Goal: Task Accomplishment & Management: Complete application form

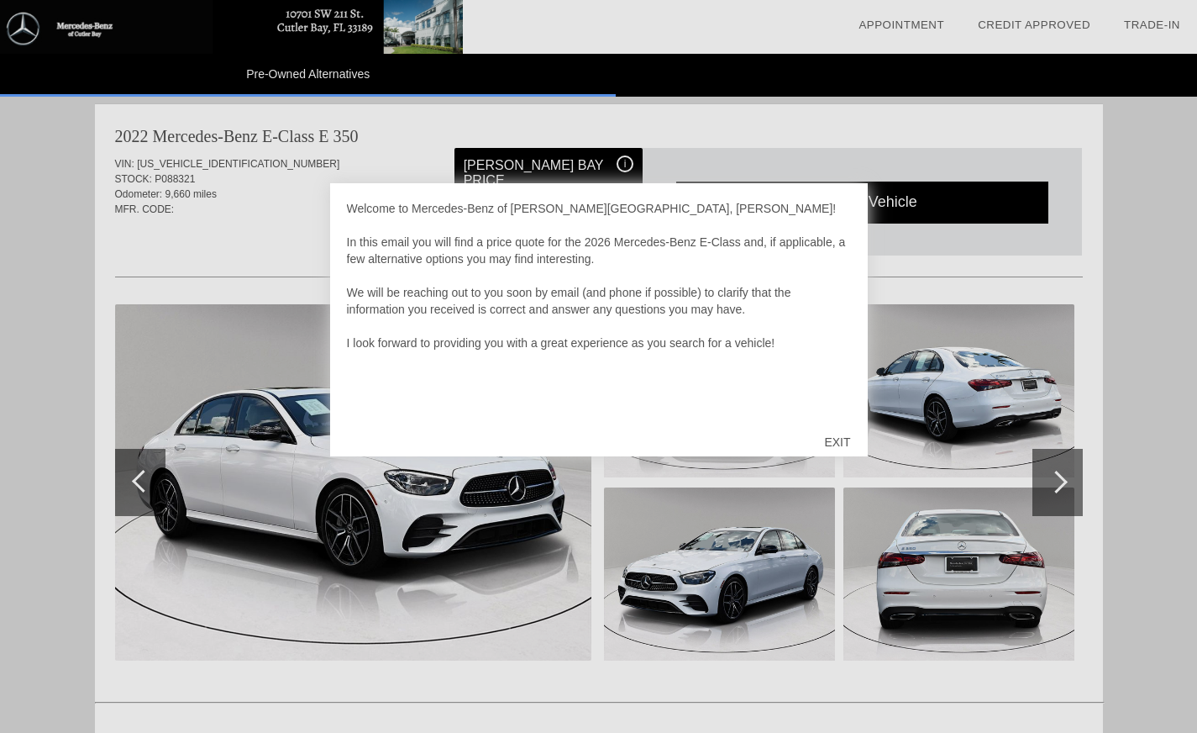
click at [842, 439] on div "EXIT" at bounding box center [837, 442] width 60 height 50
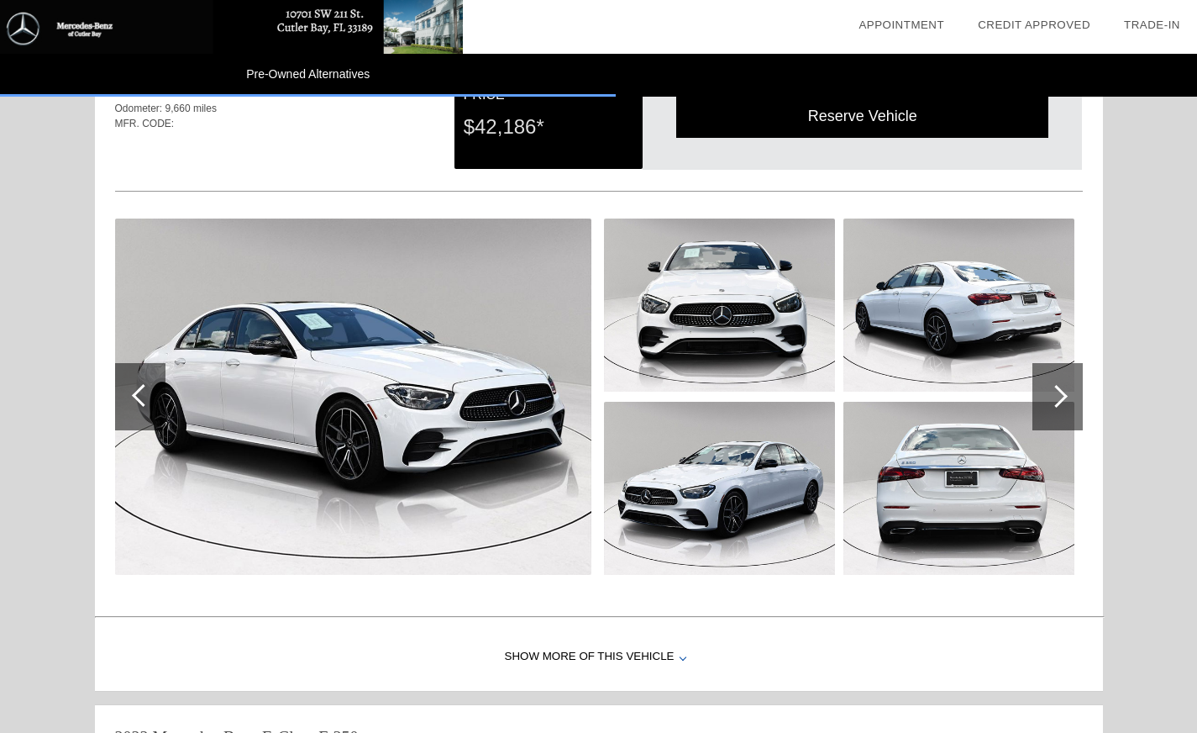
scroll to position [3264, 0]
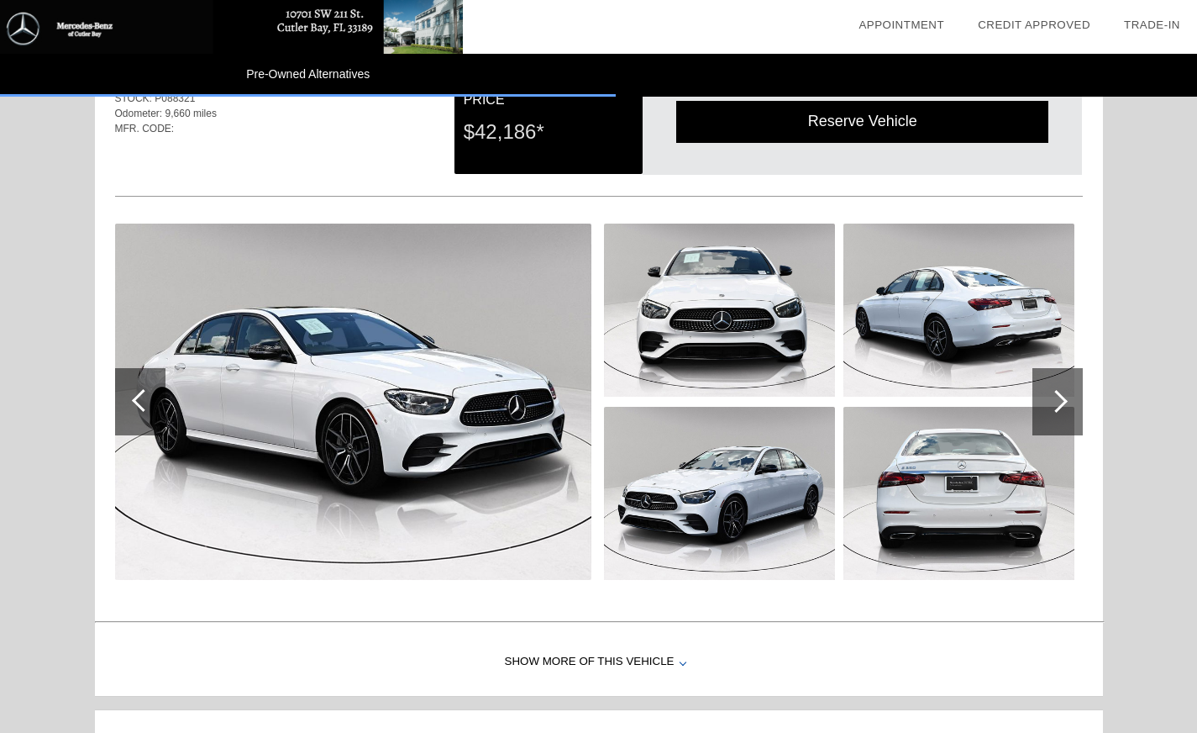
click at [471, 426] on img at bounding box center [353, 401] width 476 height 356
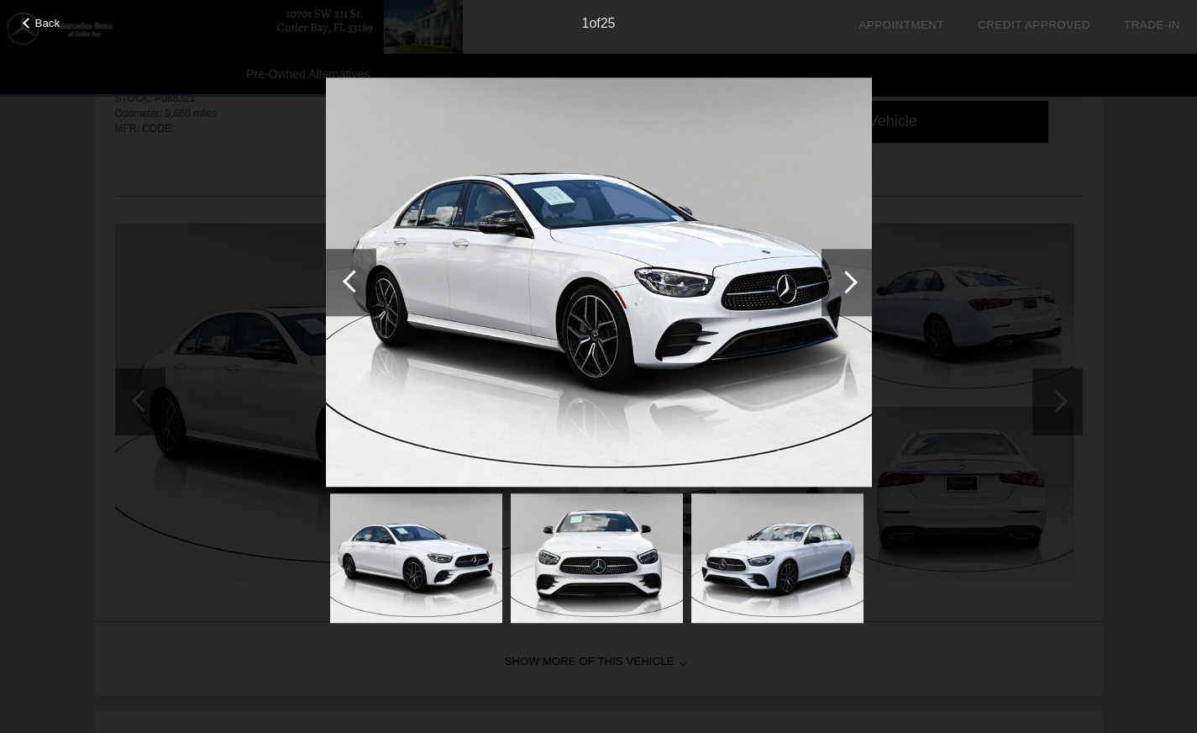
click at [852, 276] on div at bounding box center [846, 282] width 23 height 23
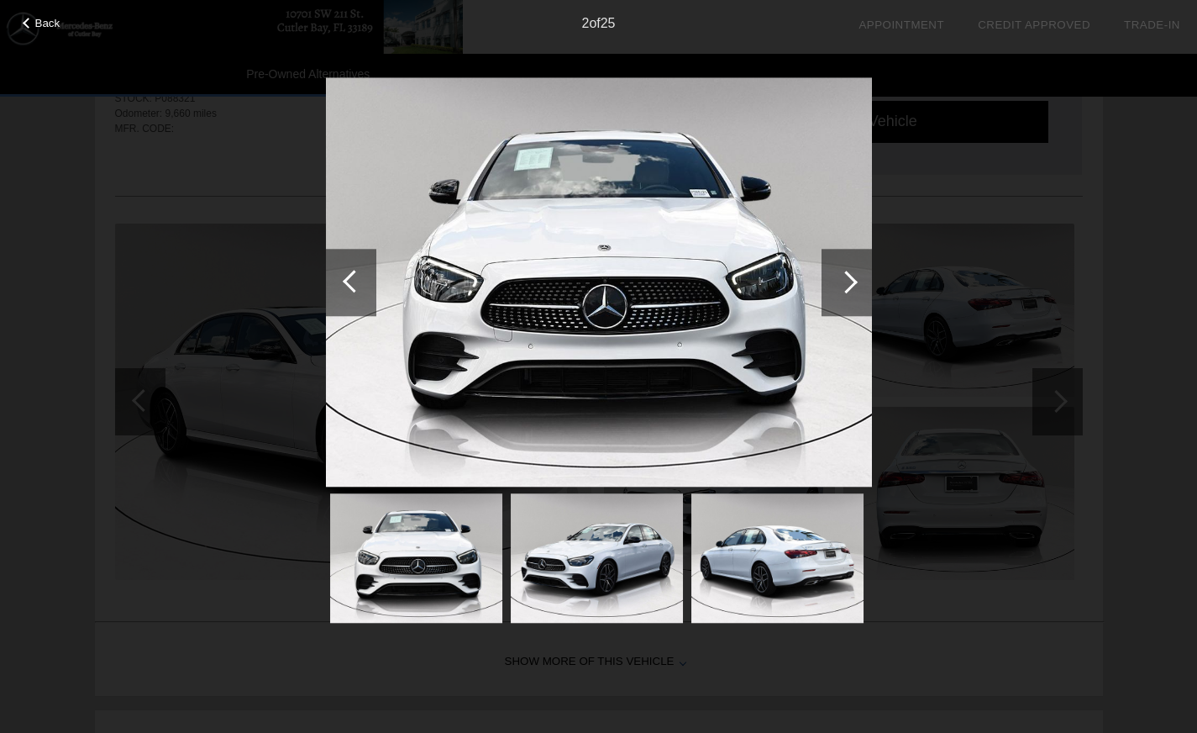
click at [850, 282] on div at bounding box center [846, 282] width 23 height 23
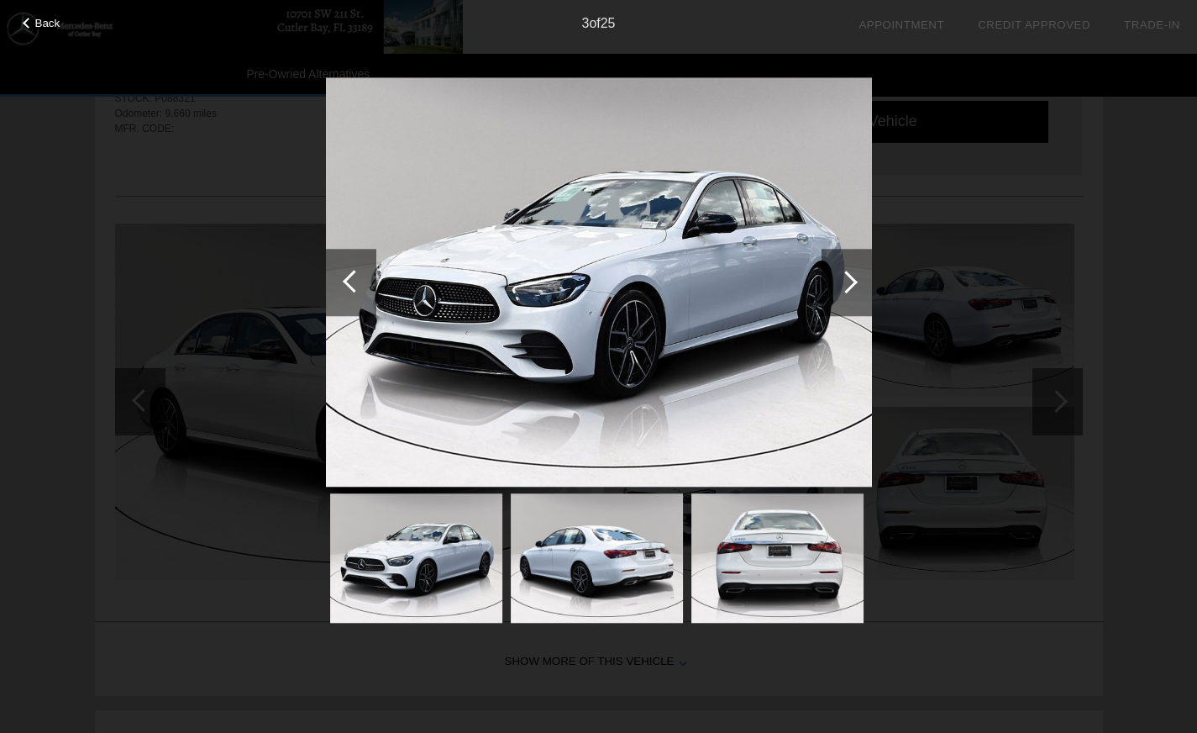
click at [849, 282] on div at bounding box center [846, 282] width 23 height 23
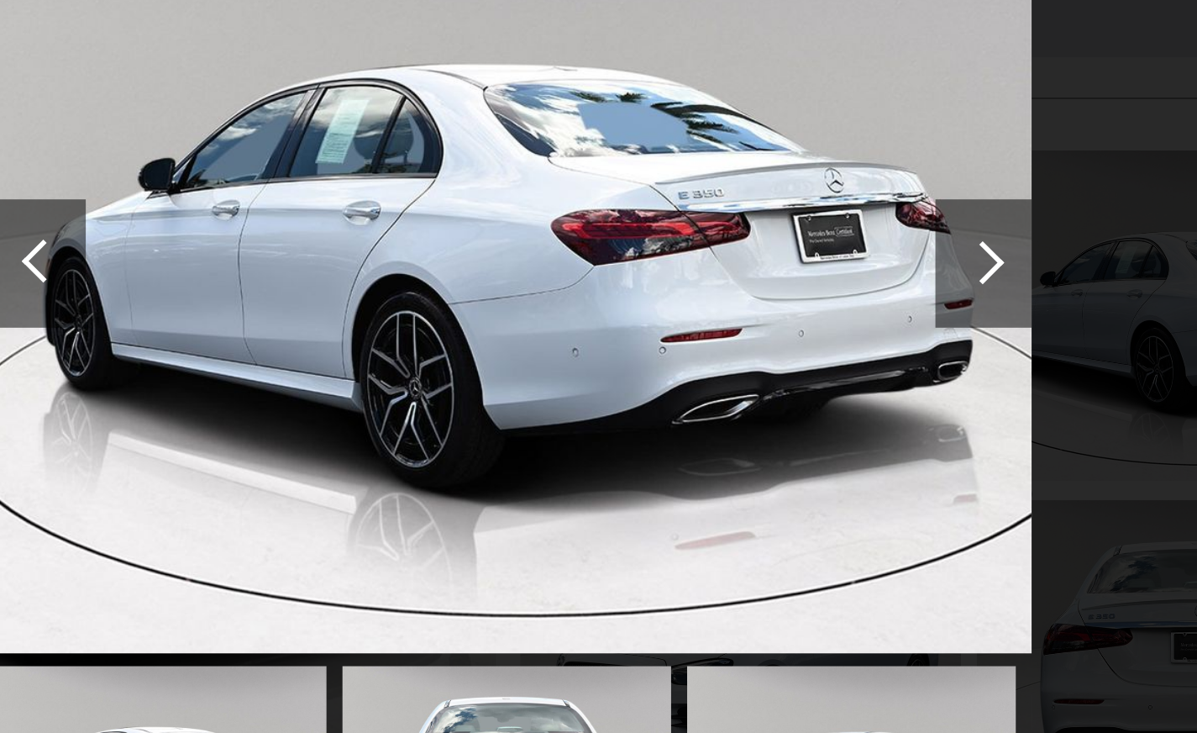
click at [850, 284] on div at bounding box center [846, 282] width 23 height 23
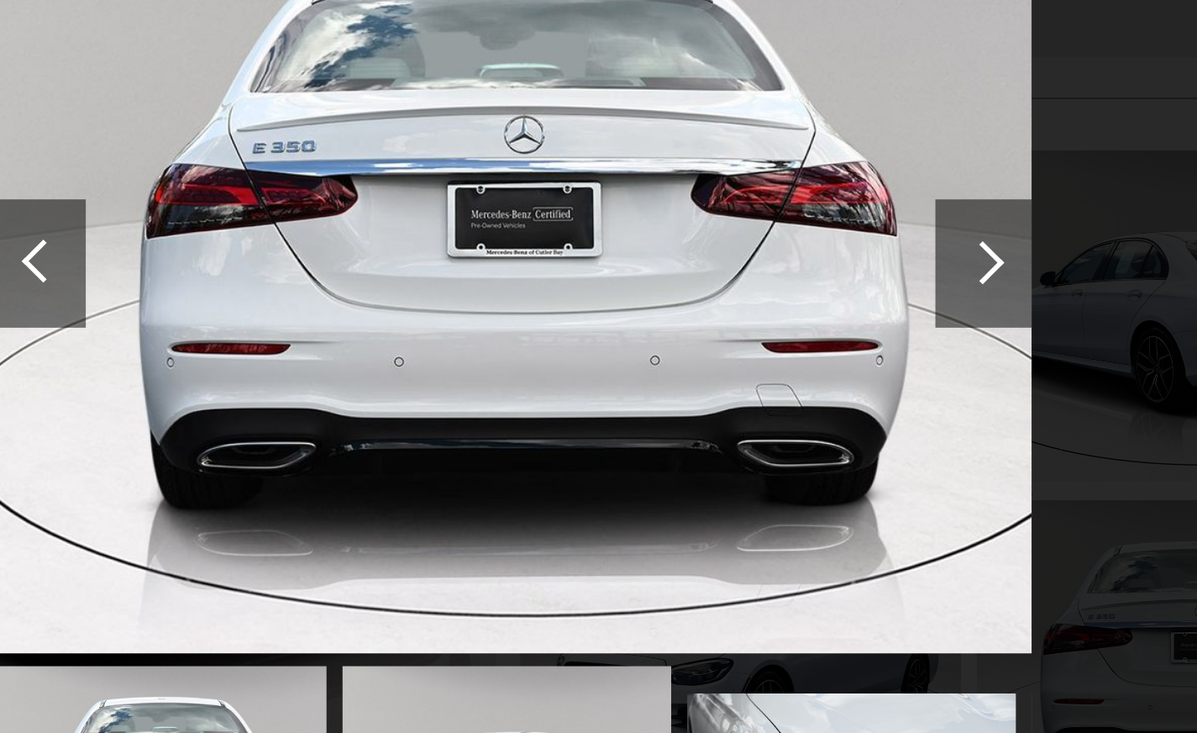
click at [850, 284] on div at bounding box center [846, 282] width 23 height 23
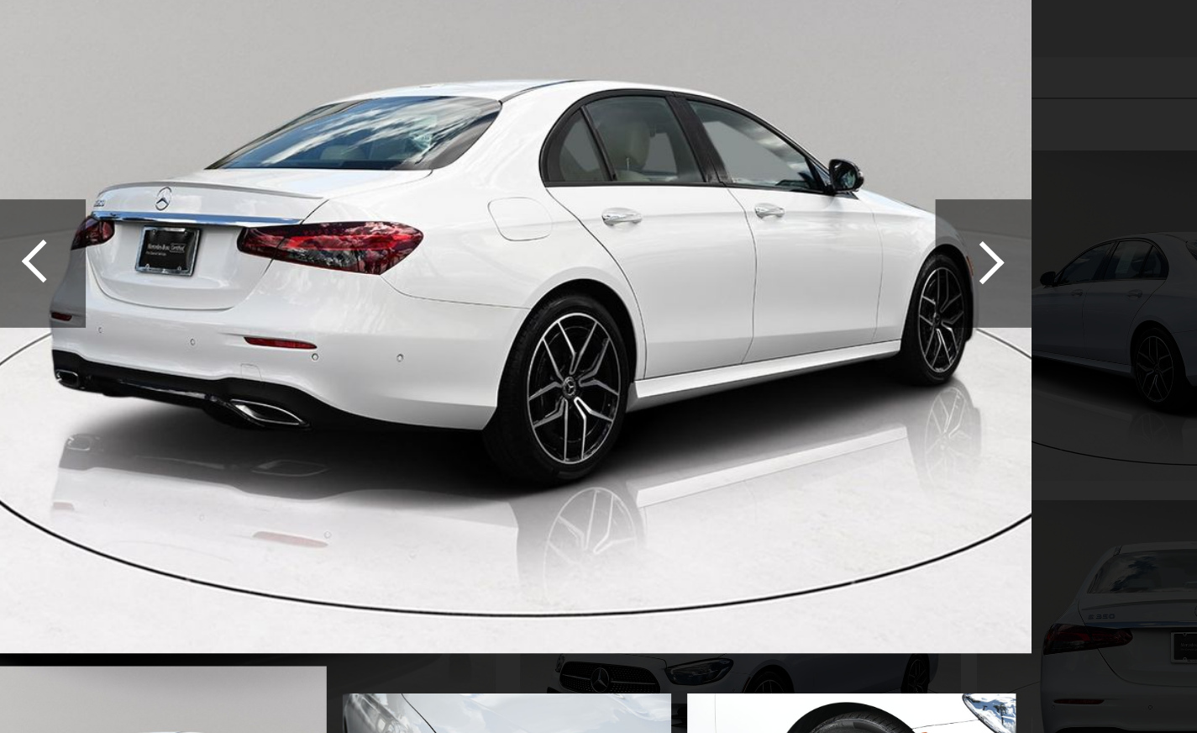
click at [853, 282] on div at bounding box center [846, 282] width 23 height 23
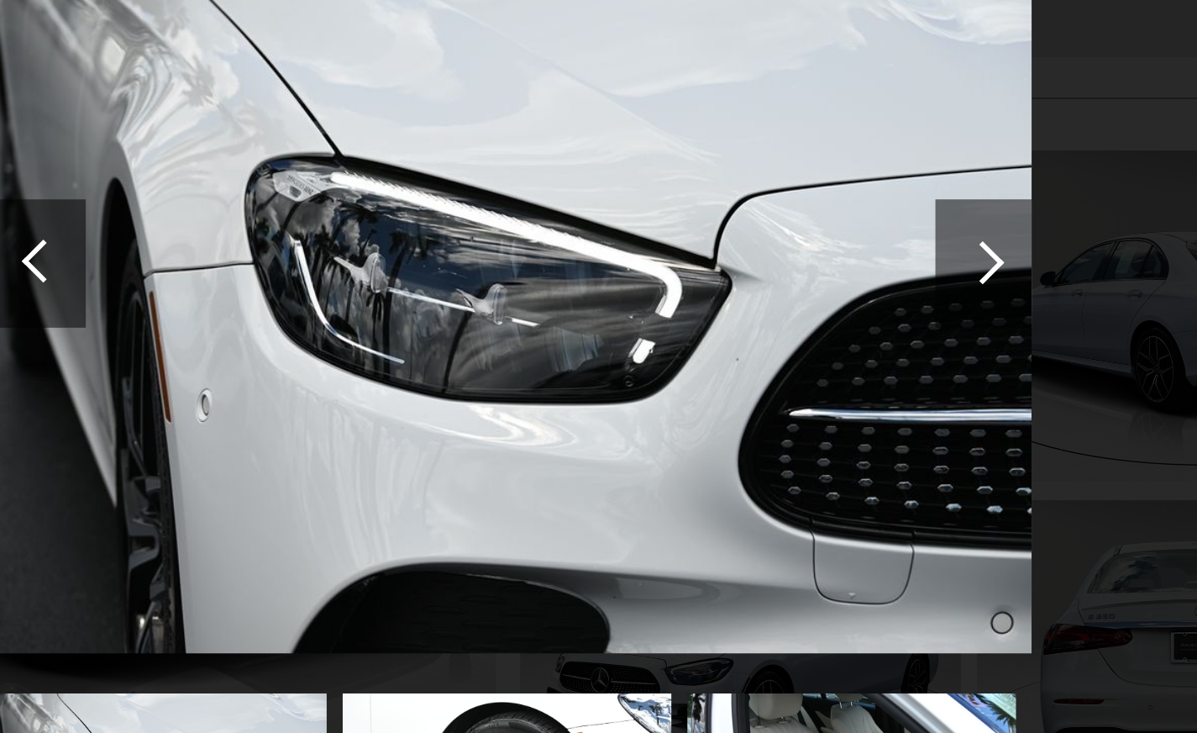
click at [851, 279] on div at bounding box center [846, 282] width 23 height 23
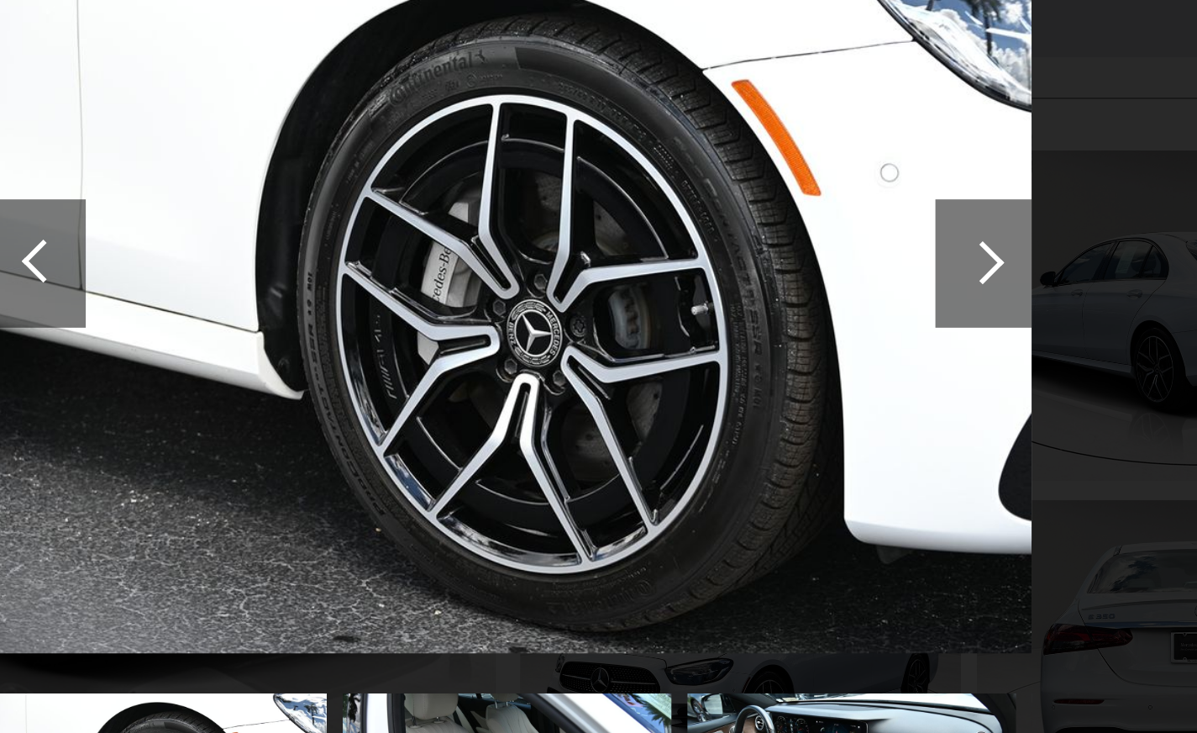
click at [851, 279] on div at bounding box center [846, 282] width 23 height 23
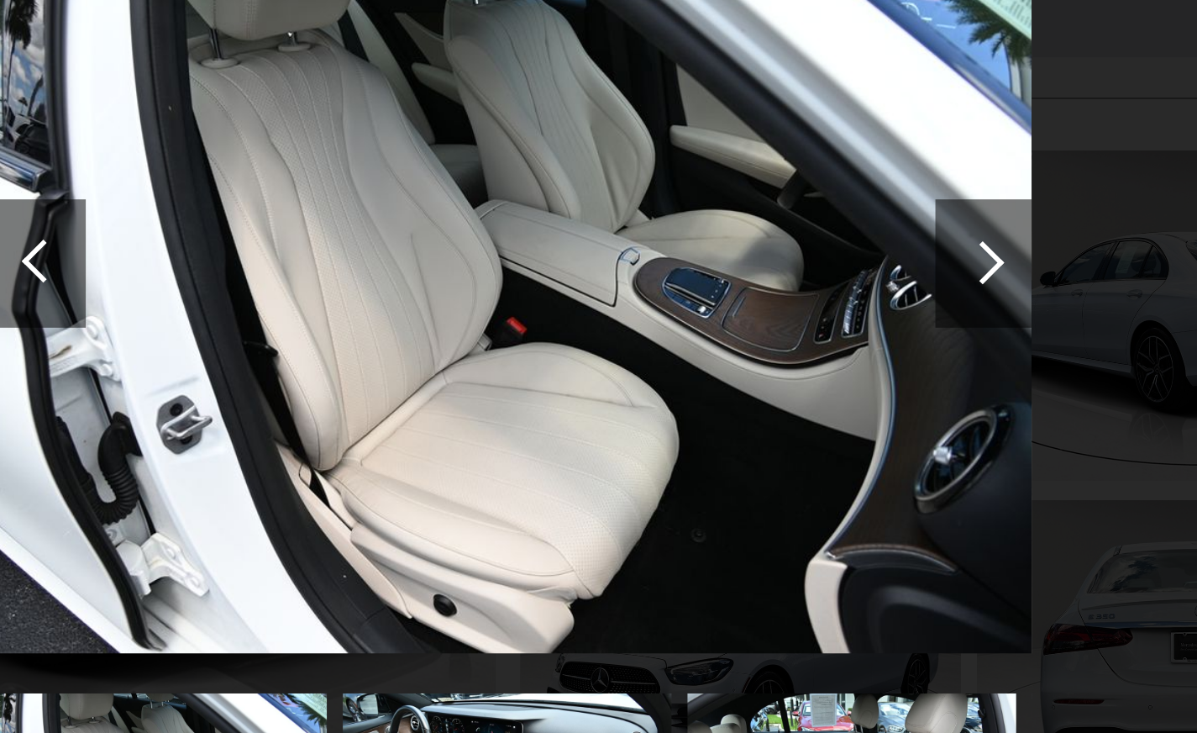
click at [849, 281] on div at bounding box center [846, 282] width 23 height 23
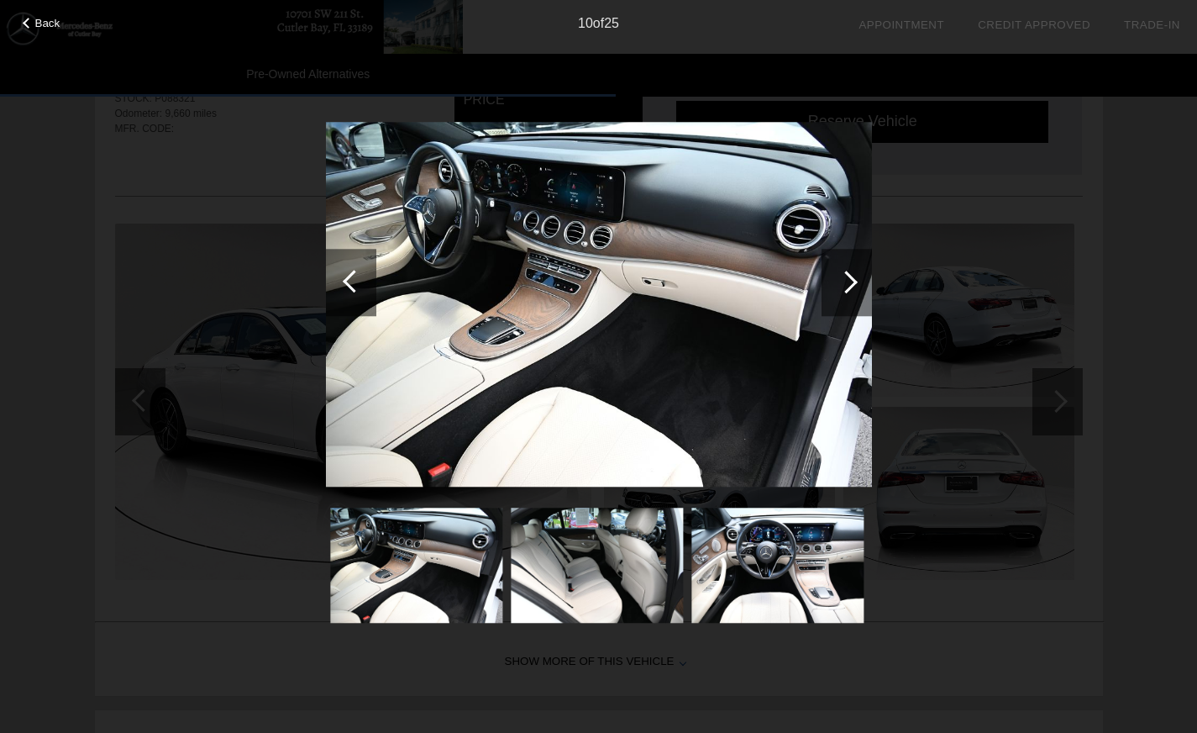
click at [856, 282] on div at bounding box center [846, 282] width 23 height 23
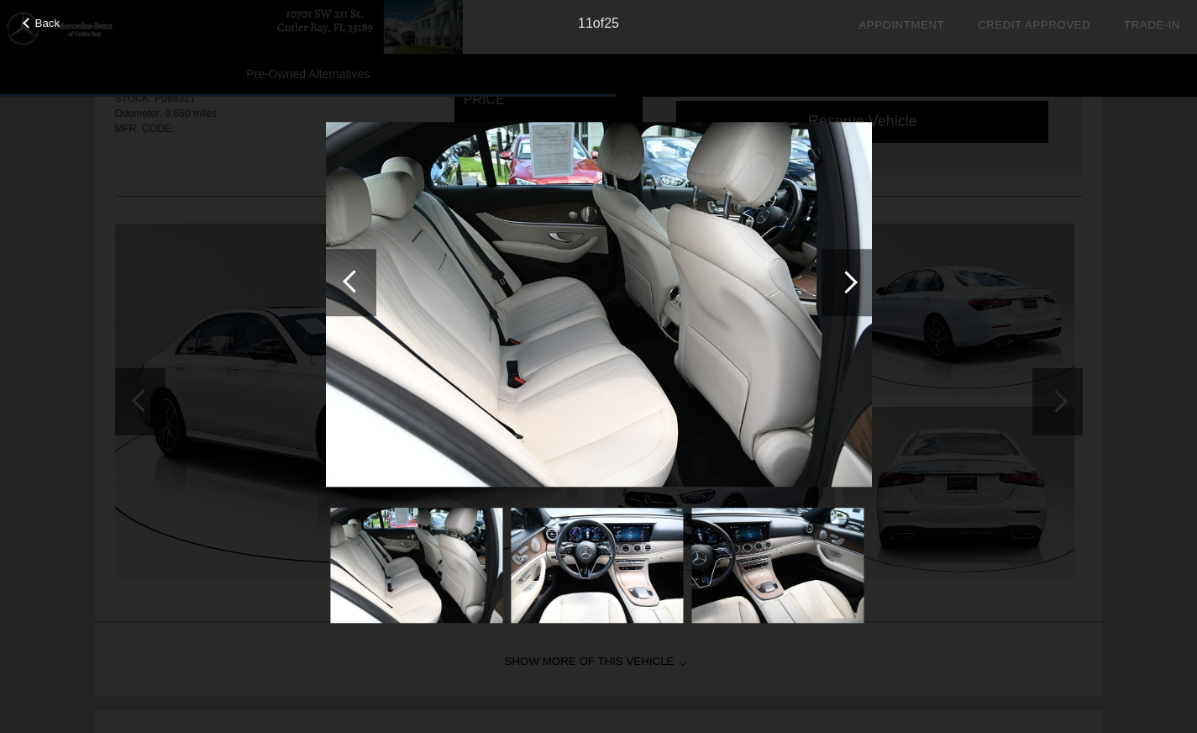
click at [853, 286] on div at bounding box center [846, 282] width 23 height 23
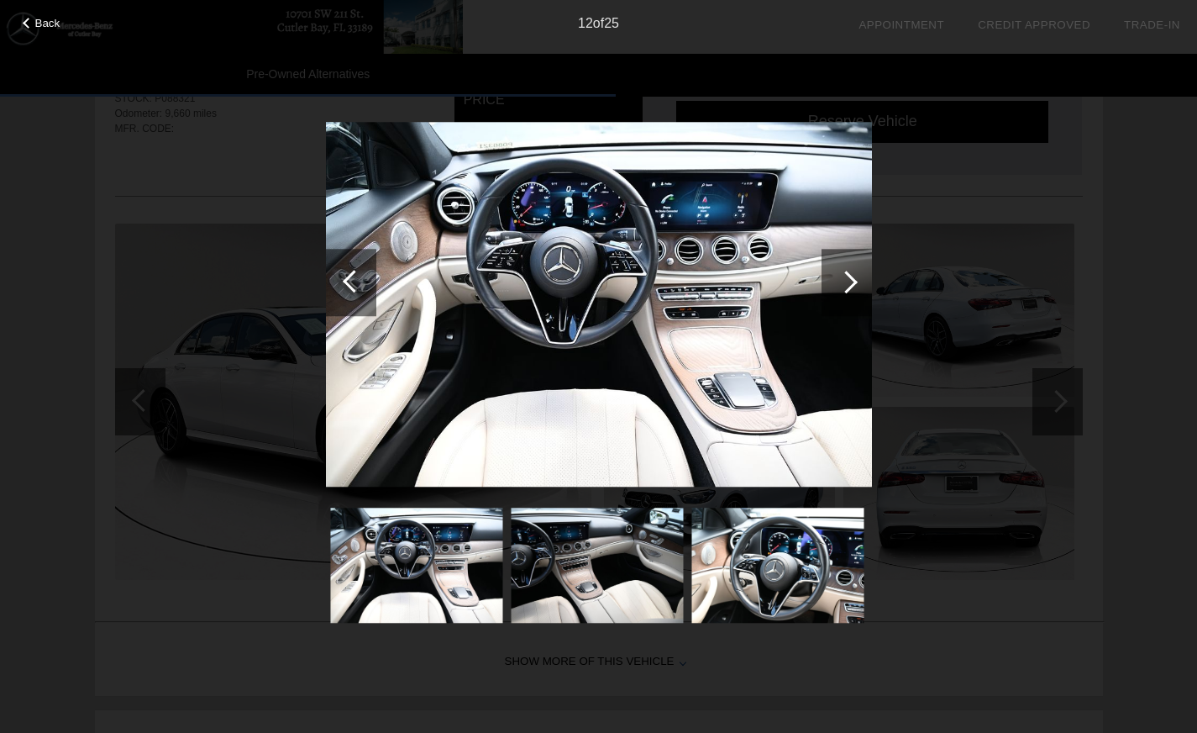
click at [853, 286] on div at bounding box center [846, 282] width 23 height 23
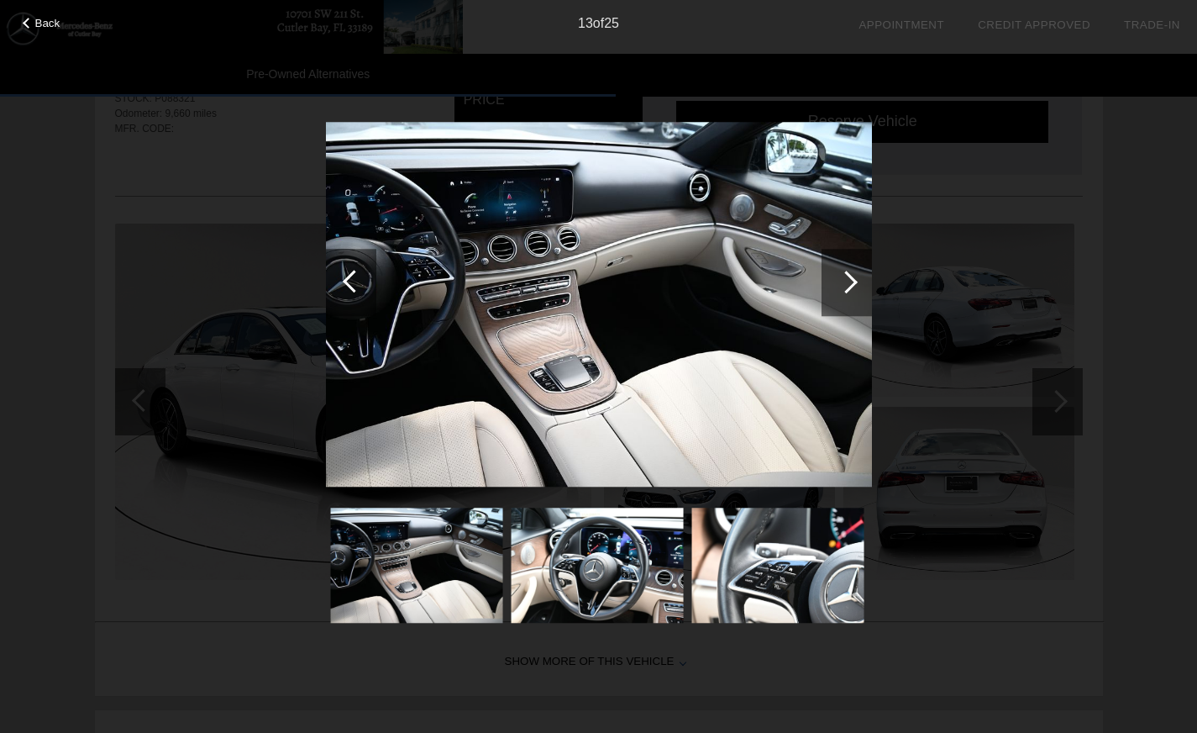
click at [848, 280] on div at bounding box center [846, 282] width 23 height 23
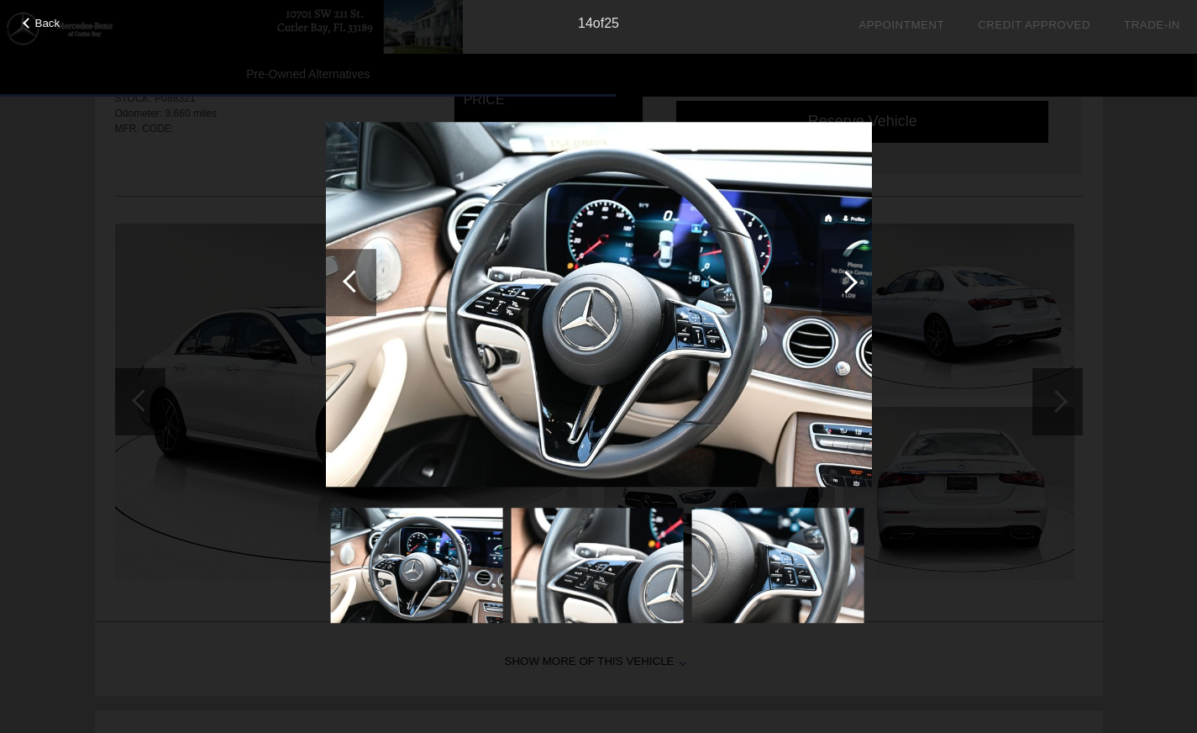
click at [853, 283] on div at bounding box center [846, 282] width 23 height 23
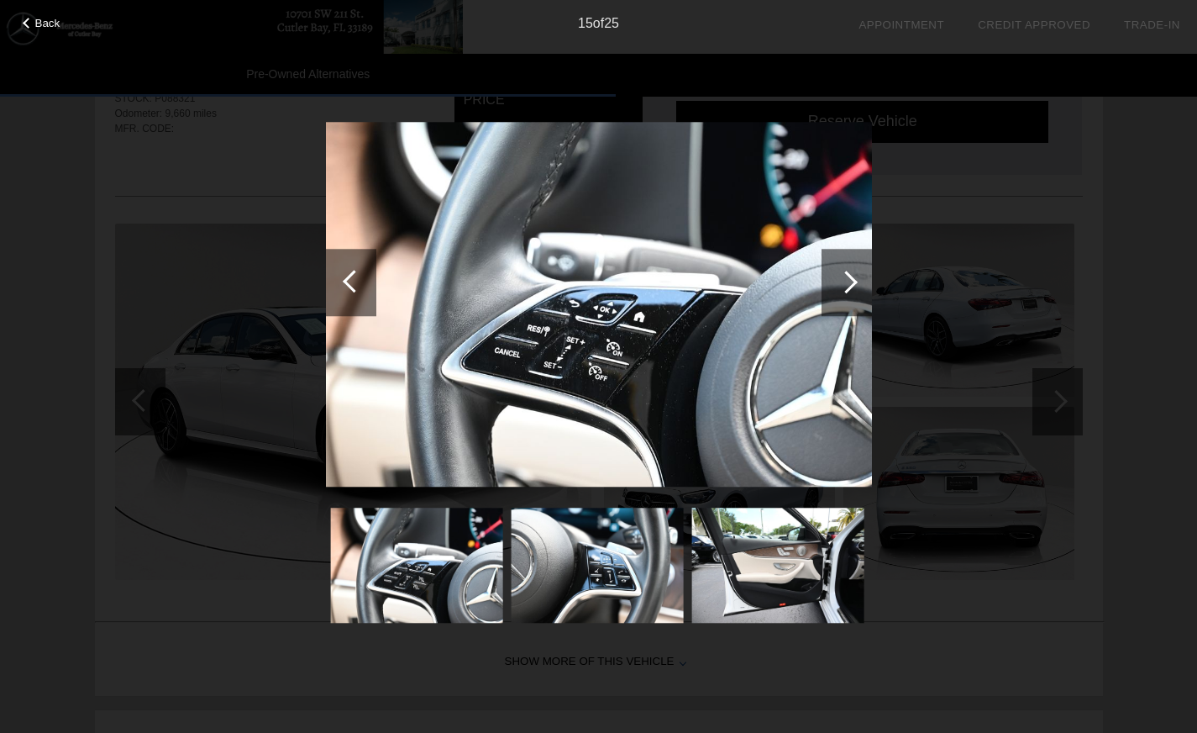
click at [827, 326] on img at bounding box center [599, 305] width 546 height 365
click at [849, 276] on div at bounding box center [846, 282] width 23 height 23
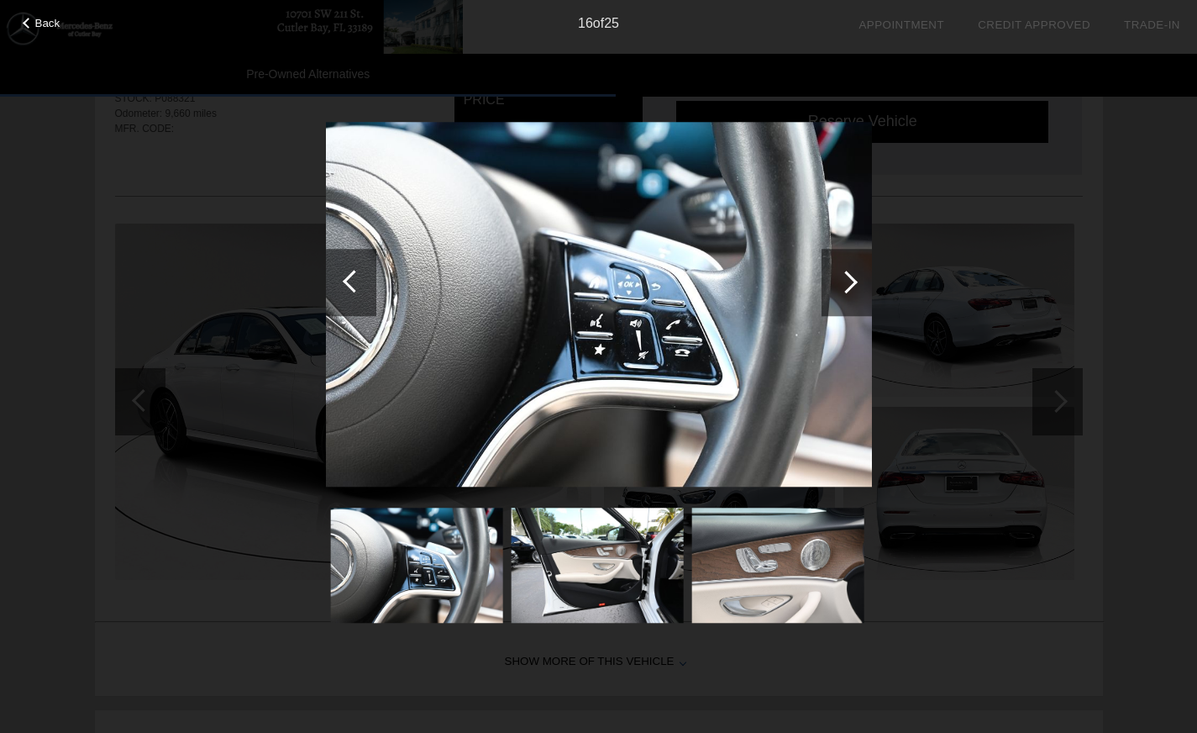
click at [849, 276] on div at bounding box center [846, 282] width 23 height 23
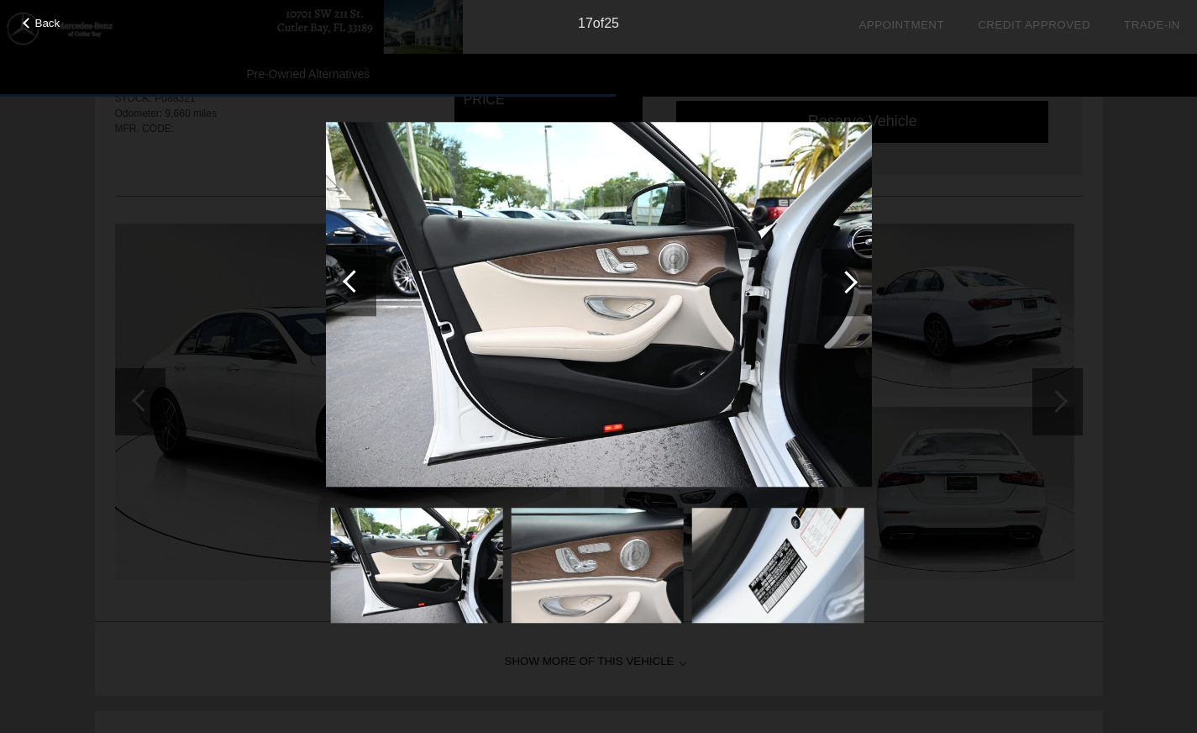
click at [849, 276] on div at bounding box center [846, 282] width 23 height 23
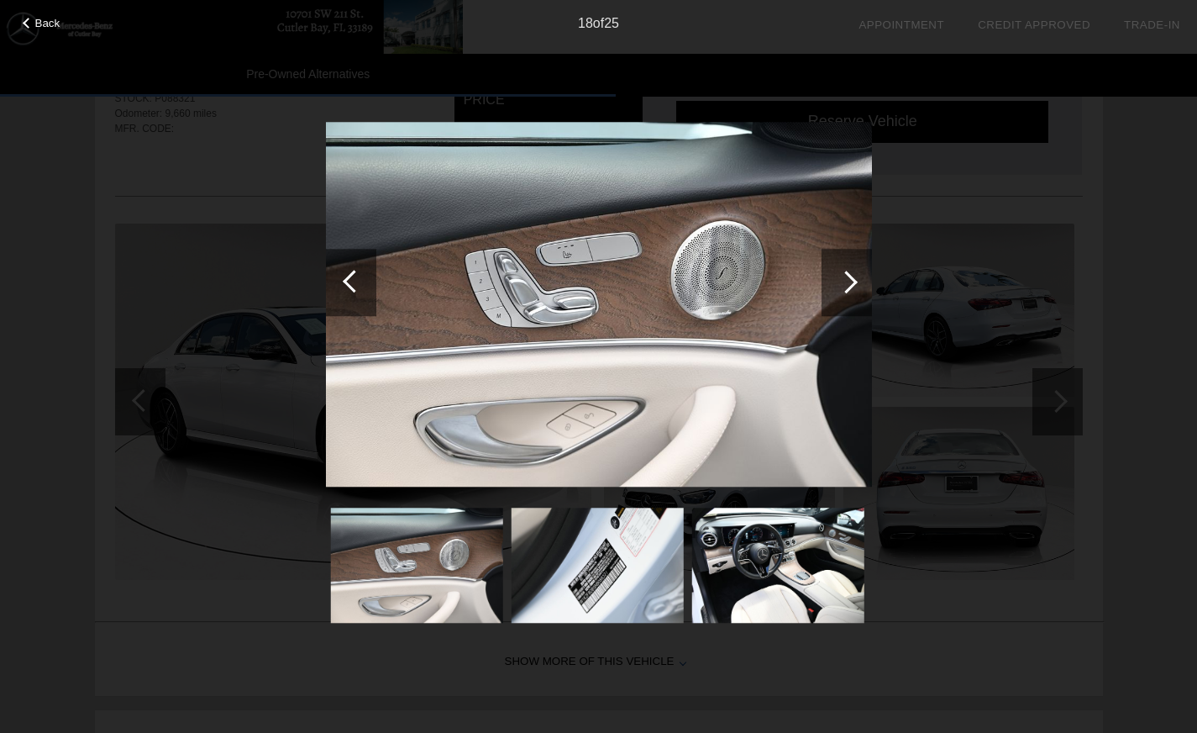
click at [849, 276] on div at bounding box center [846, 282] width 23 height 23
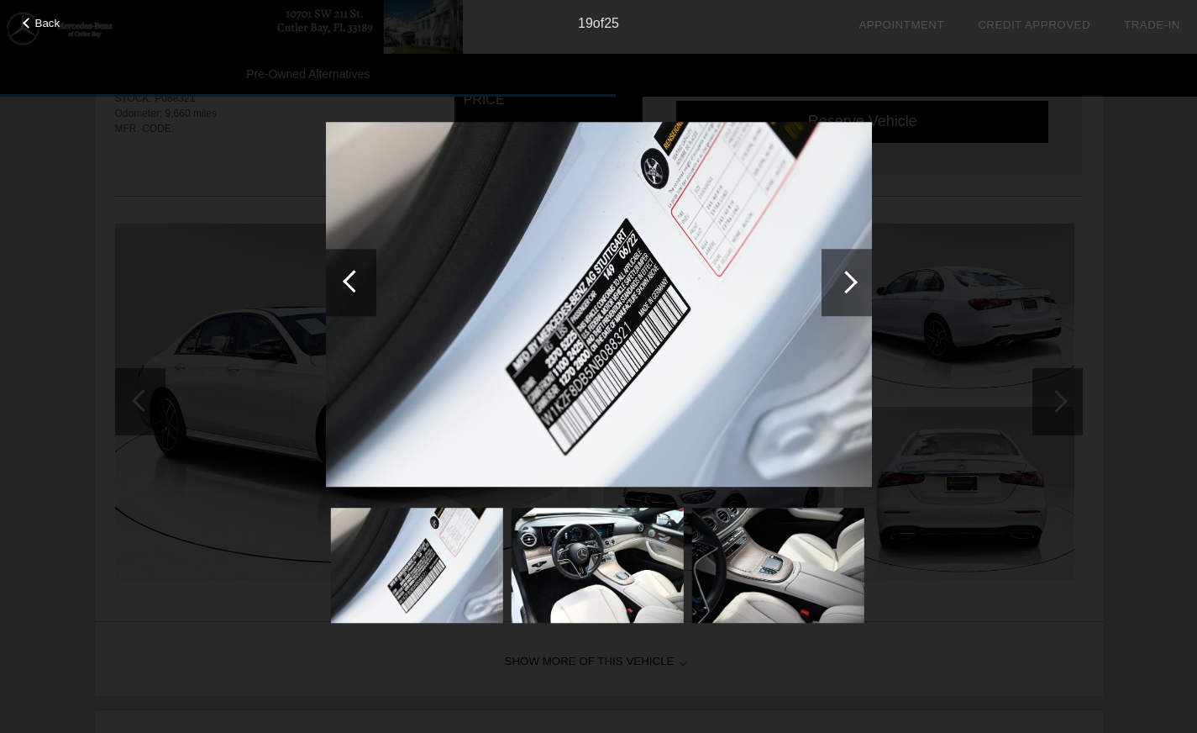
click at [852, 283] on div at bounding box center [846, 282] width 23 height 23
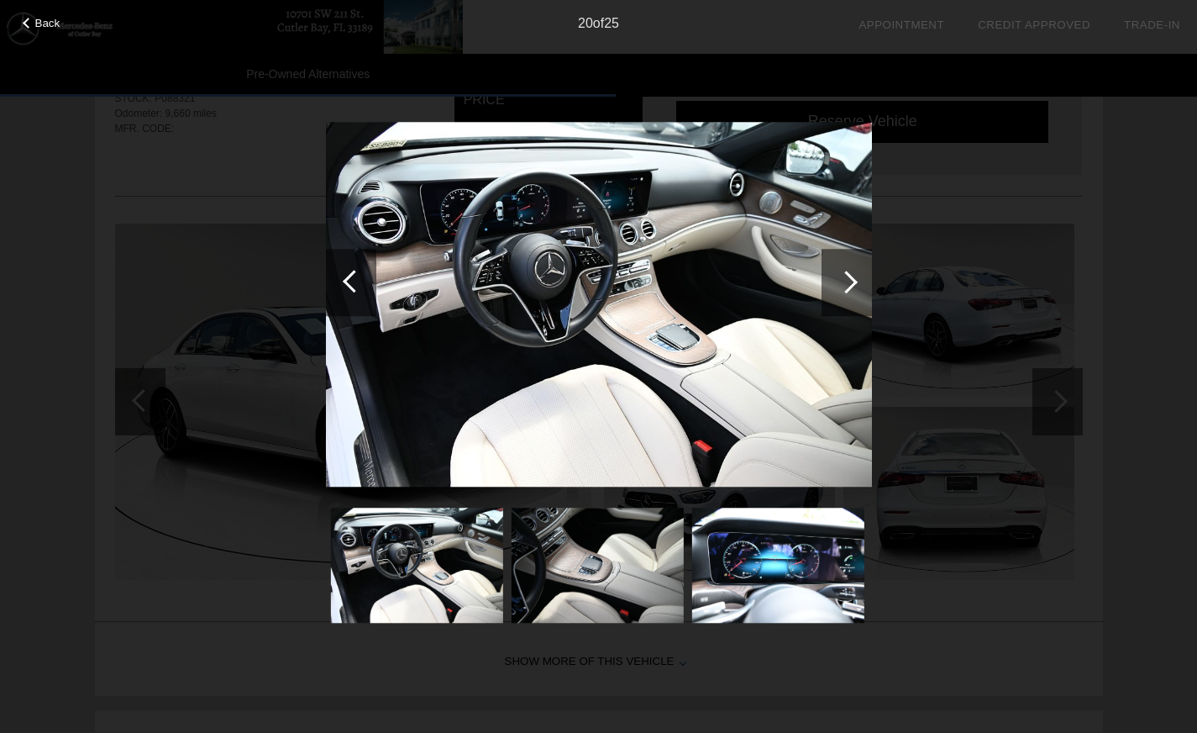
click at [854, 276] on div at bounding box center [847, 282] width 50 height 67
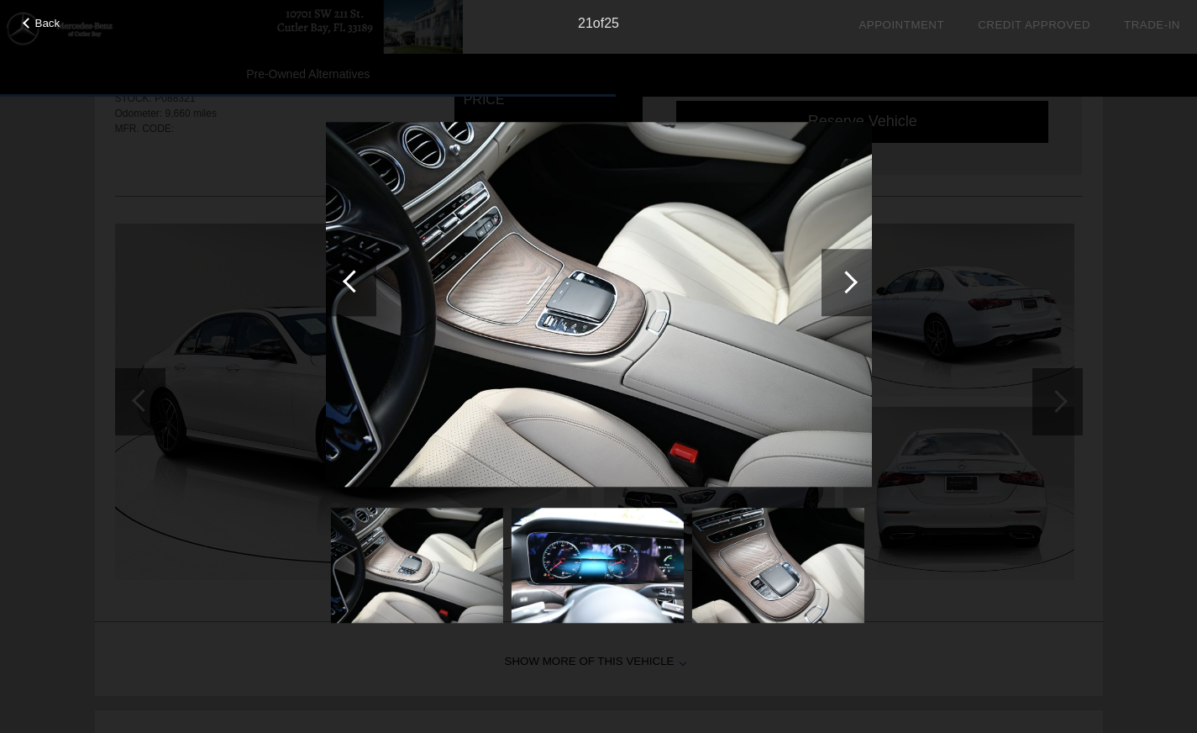
click at [852, 273] on div at bounding box center [847, 282] width 50 height 67
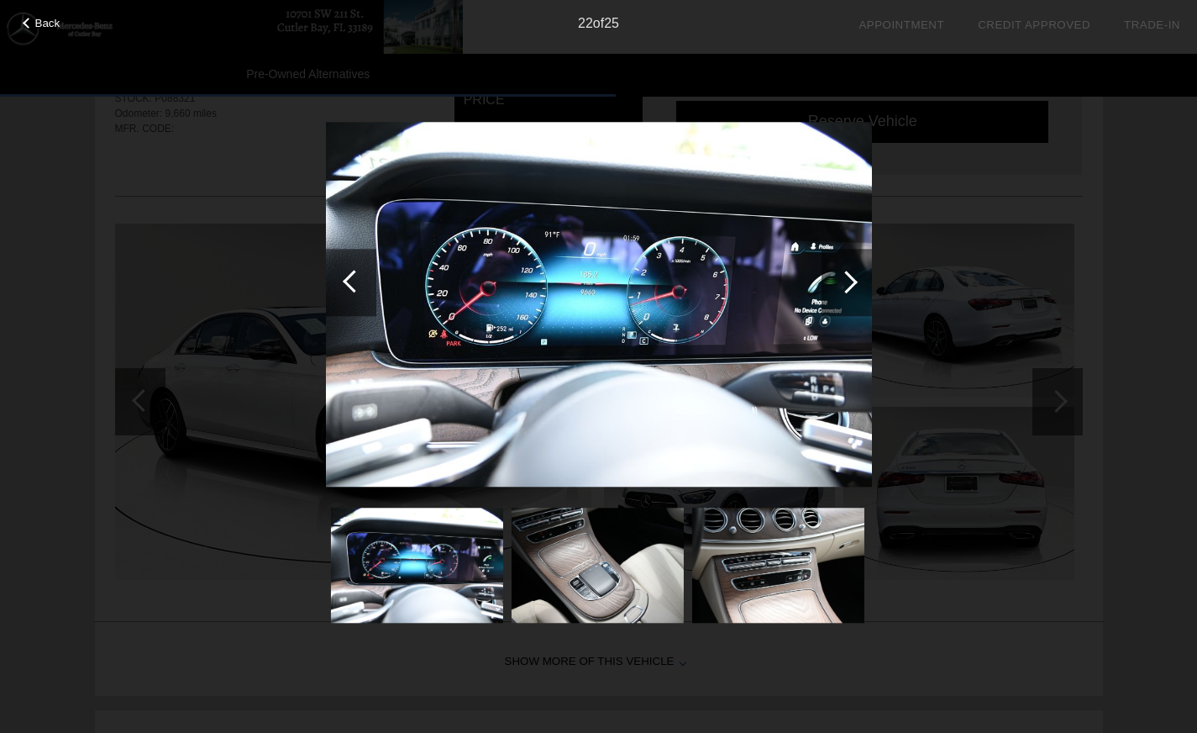
click at [852, 273] on div at bounding box center [847, 282] width 50 height 67
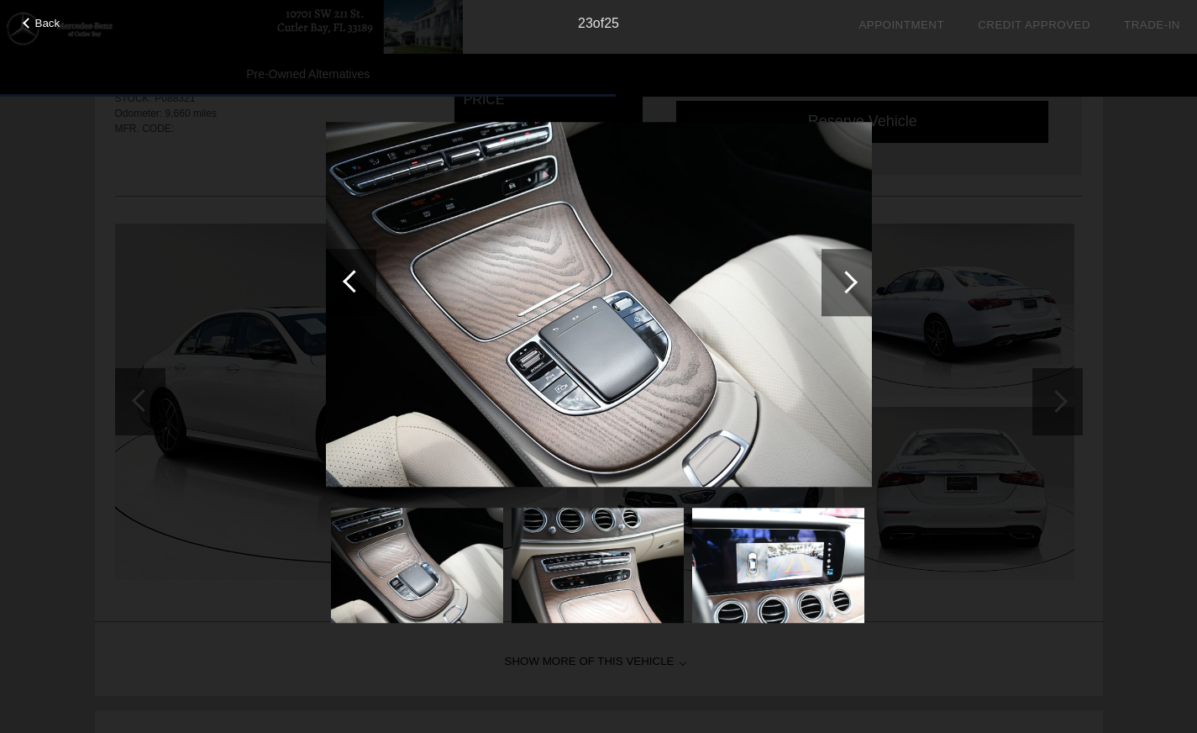
click at [852, 273] on div at bounding box center [847, 282] width 50 height 67
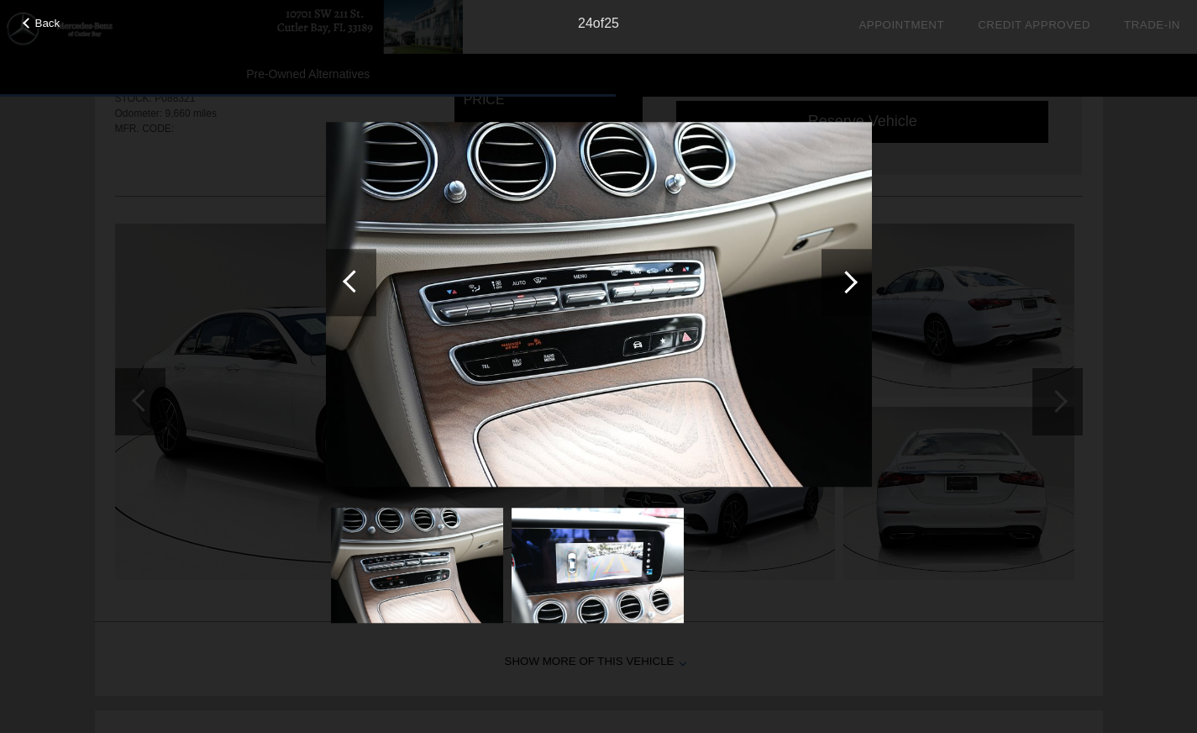
click at [851, 274] on div at bounding box center [847, 282] width 50 height 67
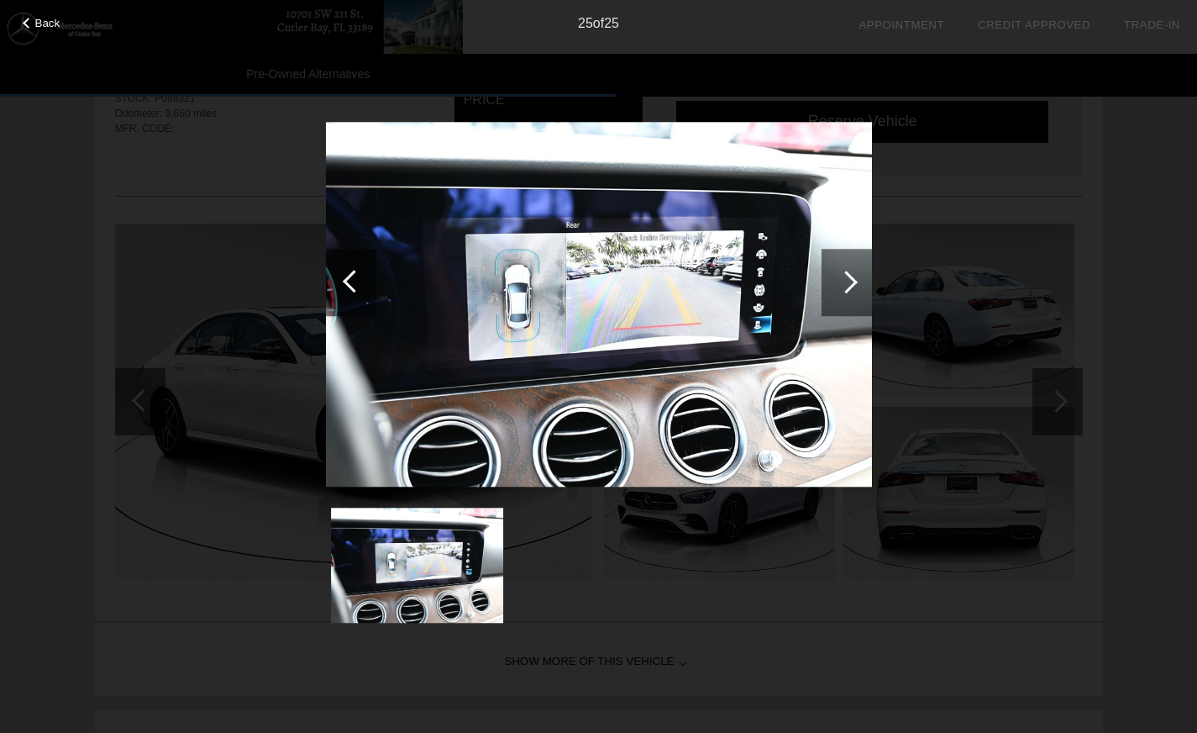
click at [851, 274] on div at bounding box center [847, 282] width 50 height 67
click at [849, 279] on div at bounding box center [846, 282] width 23 height 23
click at [857, 276] on div at bounding box center [847, 282] width 50 height 67
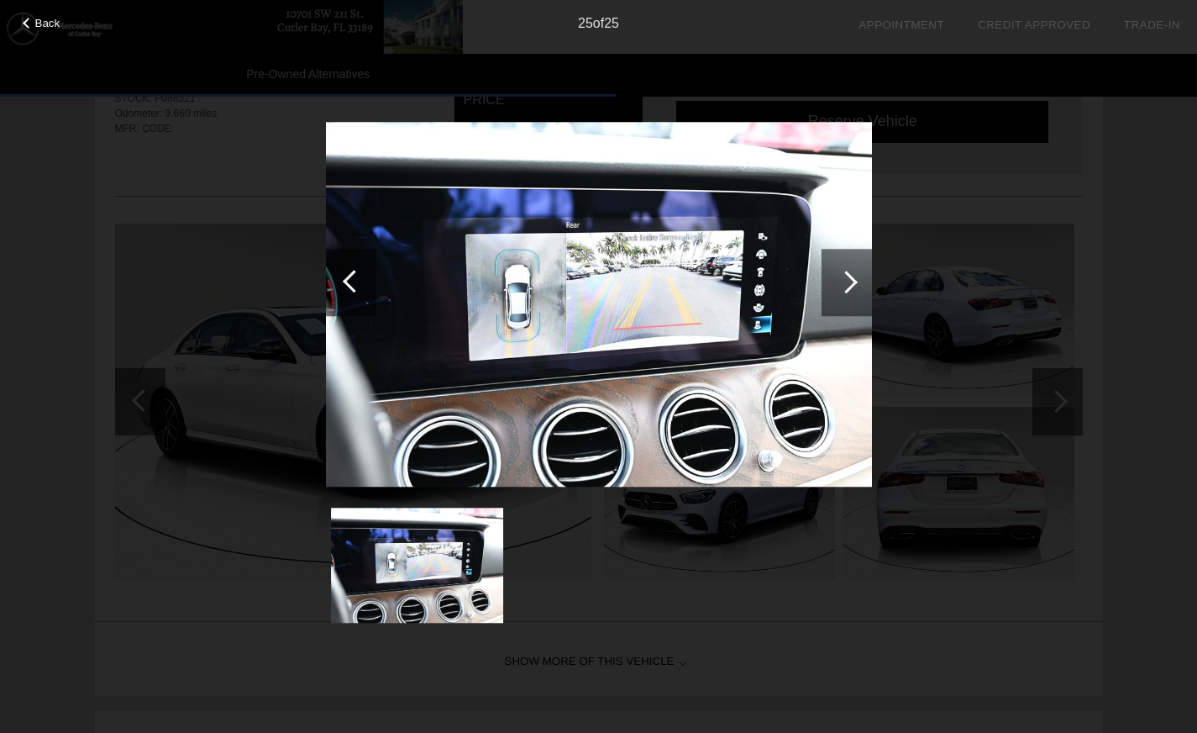
click at [857, 276] on div at bounding box center [847, 282] width 50 height 67
click at [355, 279] on div at bounding box center [354, 281] width 23 height 23
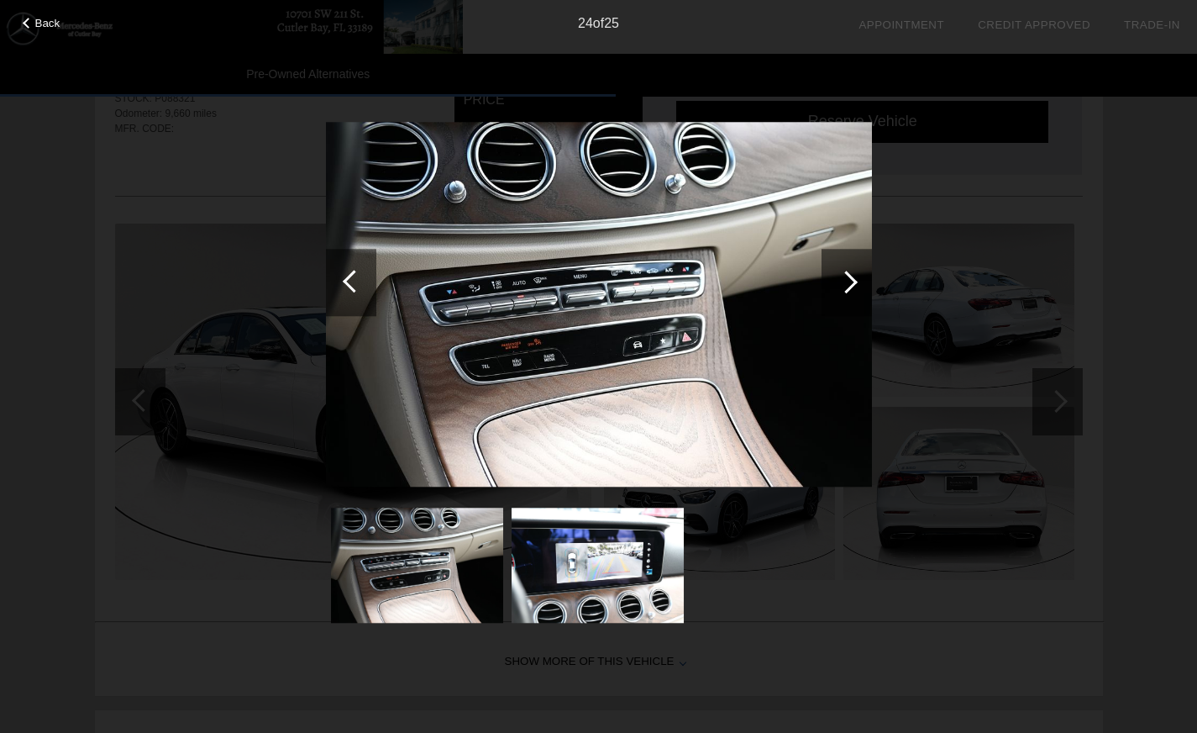
click at [349, 277] on div at bounding box center [354, 281] width 23 height 23
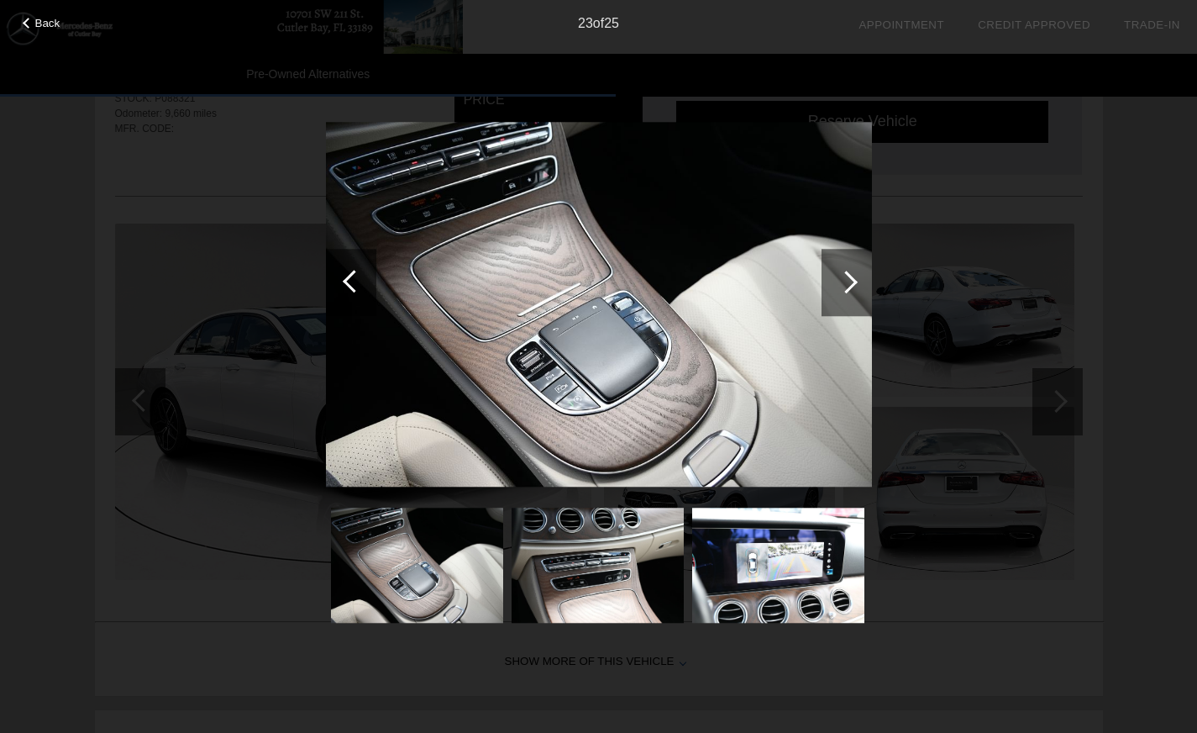
click at [355, 280] on div at bounding box center [354, 281] width 23 height 23
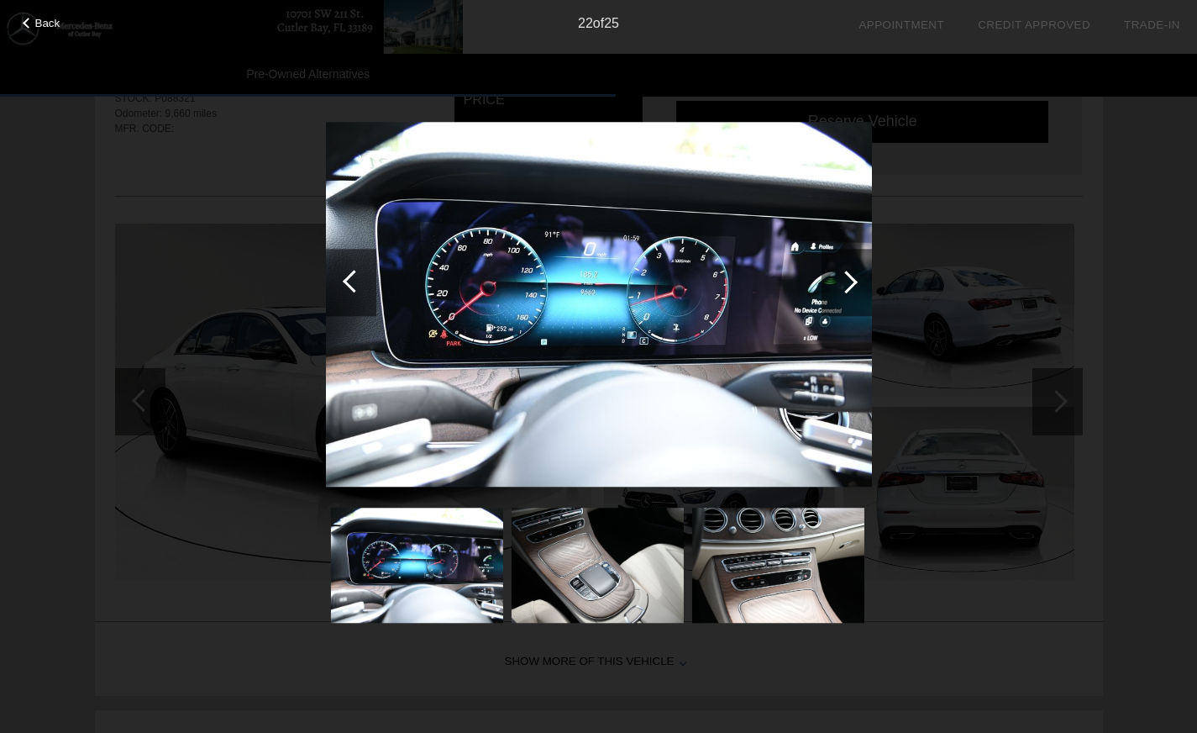
click at [347, 278] on div at bounding box center [354, 281] width 23 height 23
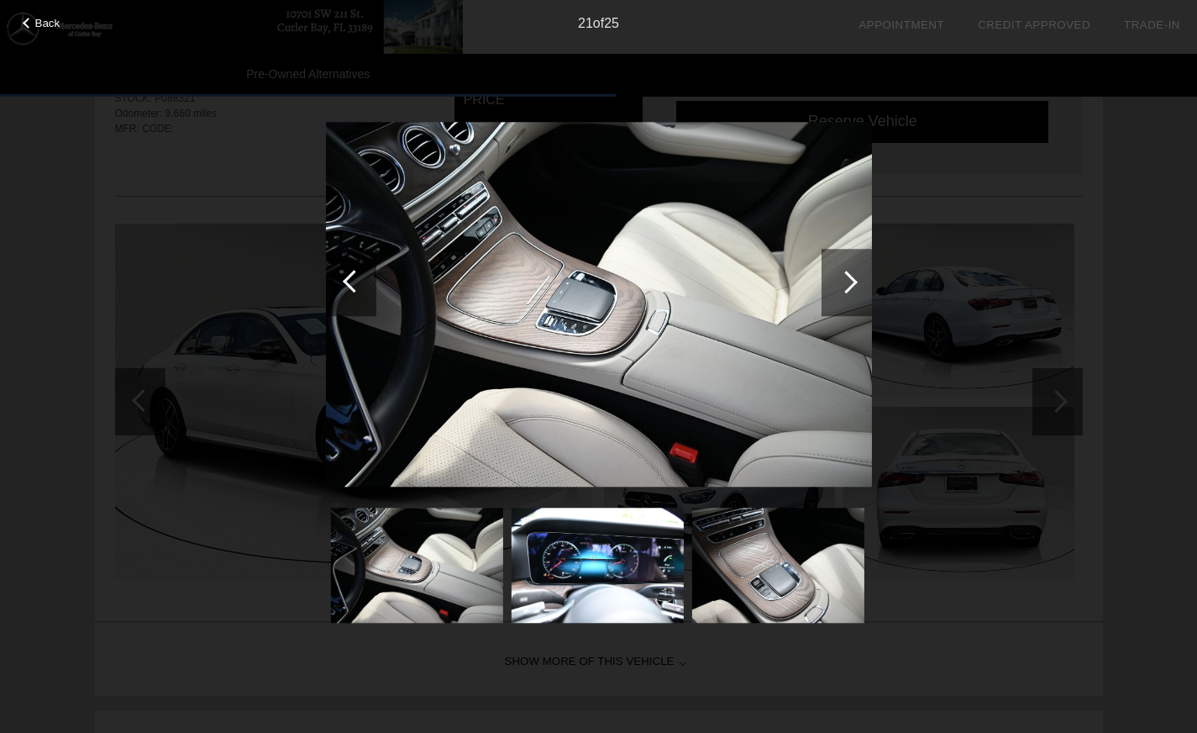
click at [350, 279] on div at bounding box center [354, 281] width 23 height 23
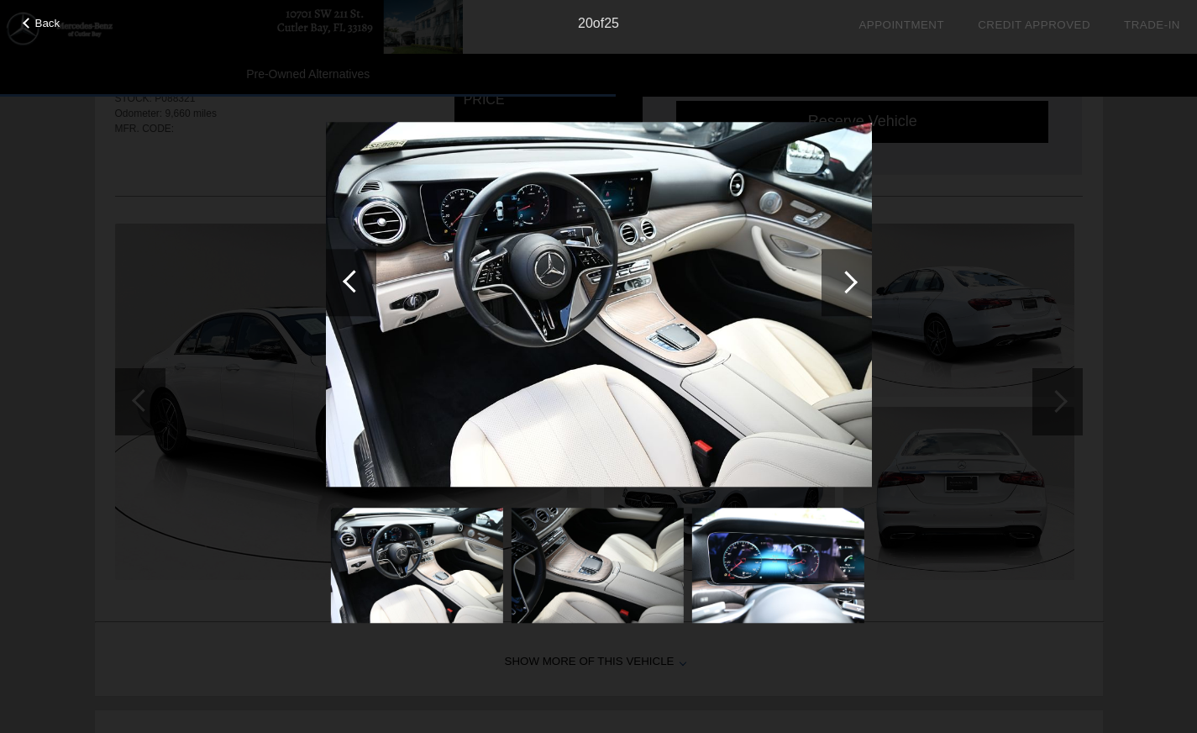
click at [350, 279] on div at bounding box center [354, 281] width 23 height 23
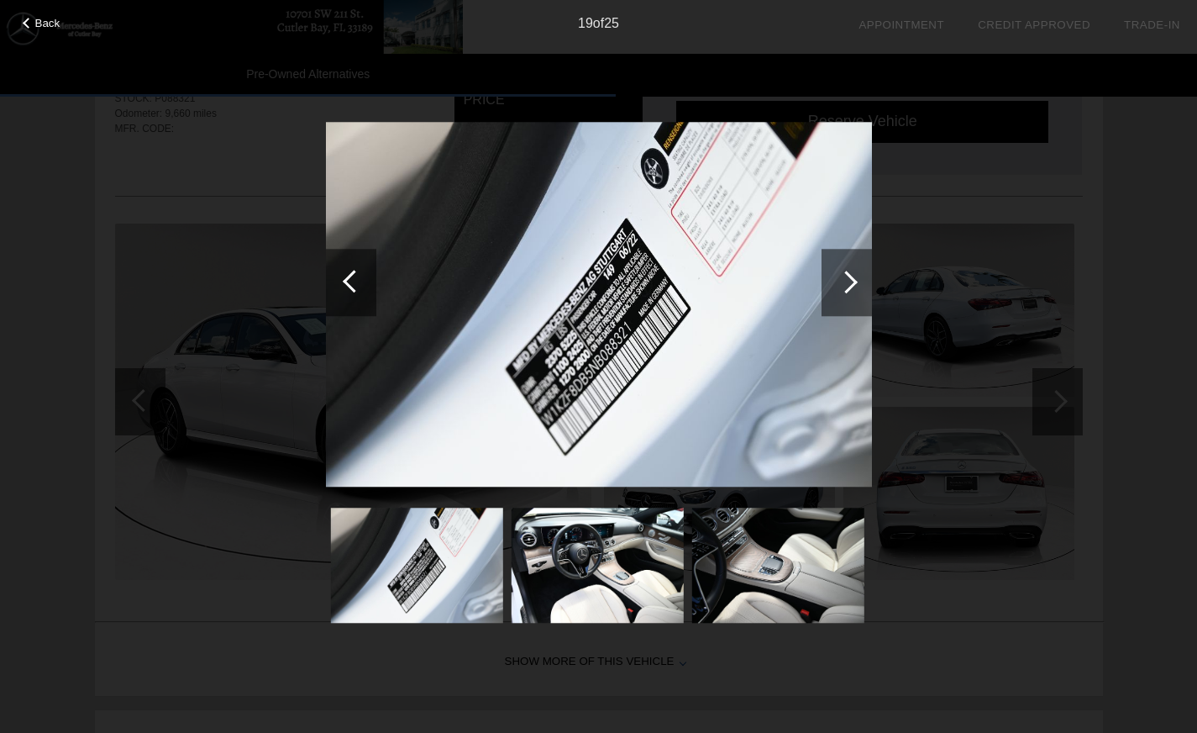
click at [350, 279] on div at bounding box center [354, 281] width 23 height 23
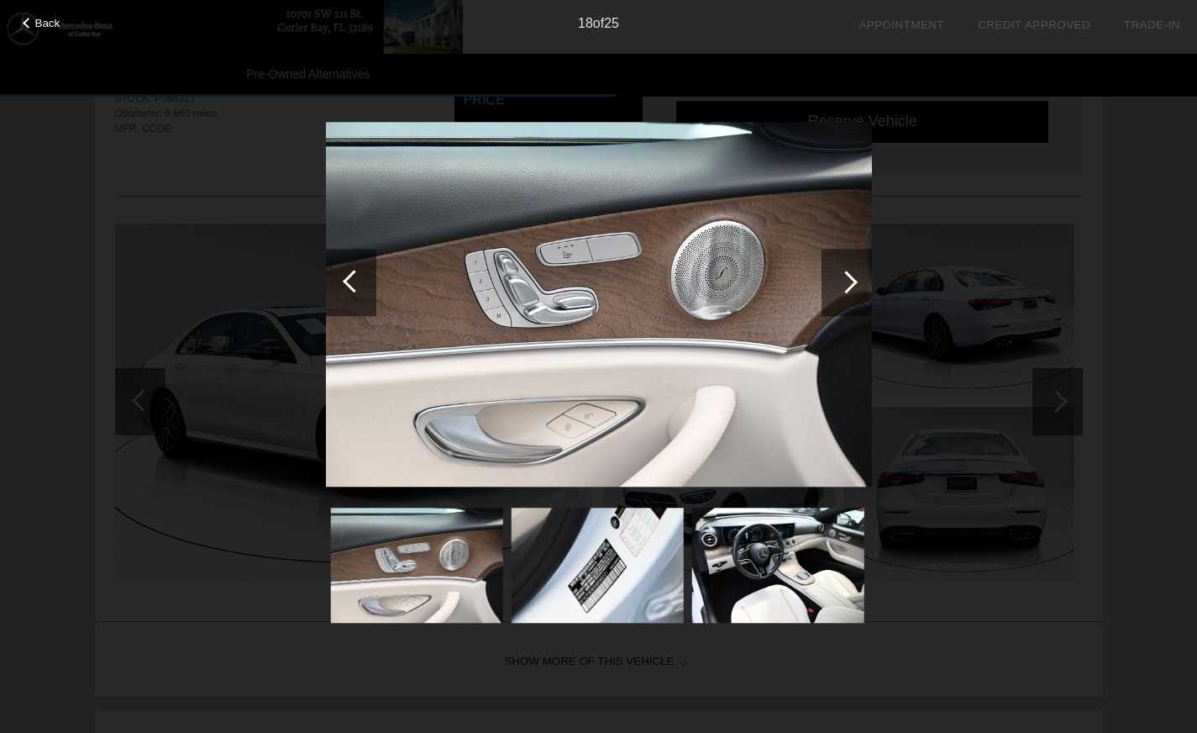
click at [350, 279] on div at bounding box center [354, 281] width 23 height 23
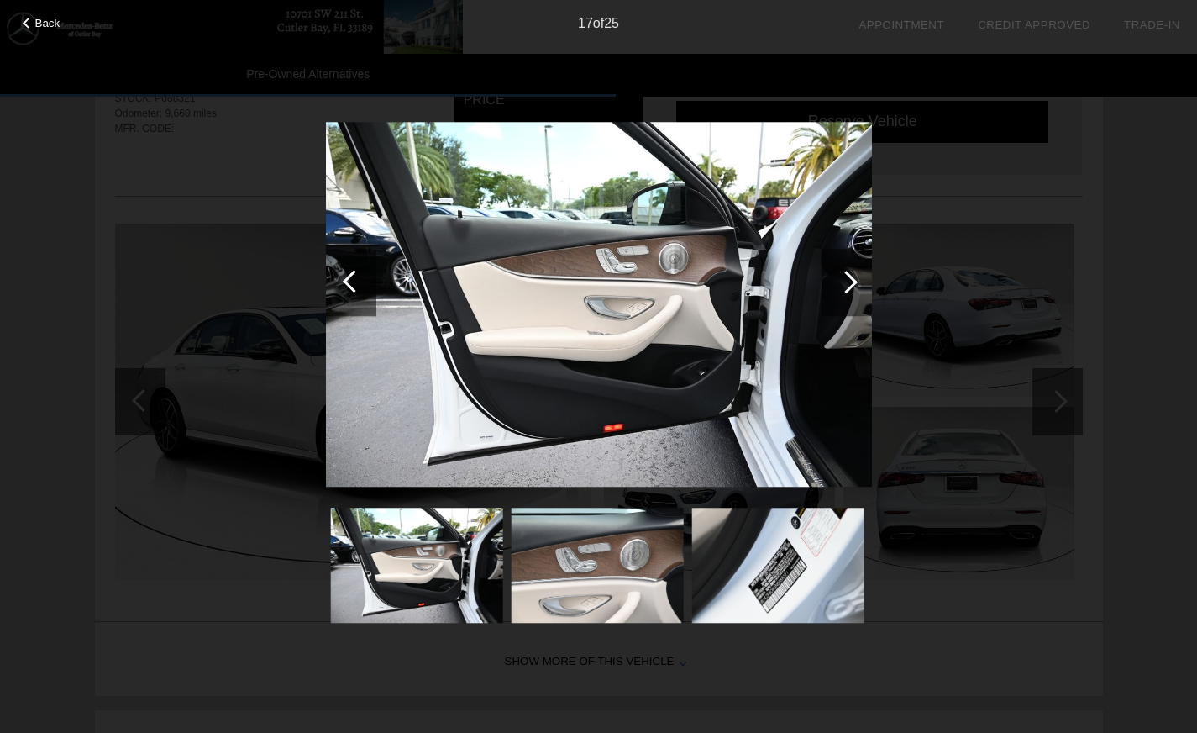
click at [350, 279] on div at bounding box center [354, 281] width 23 height 23
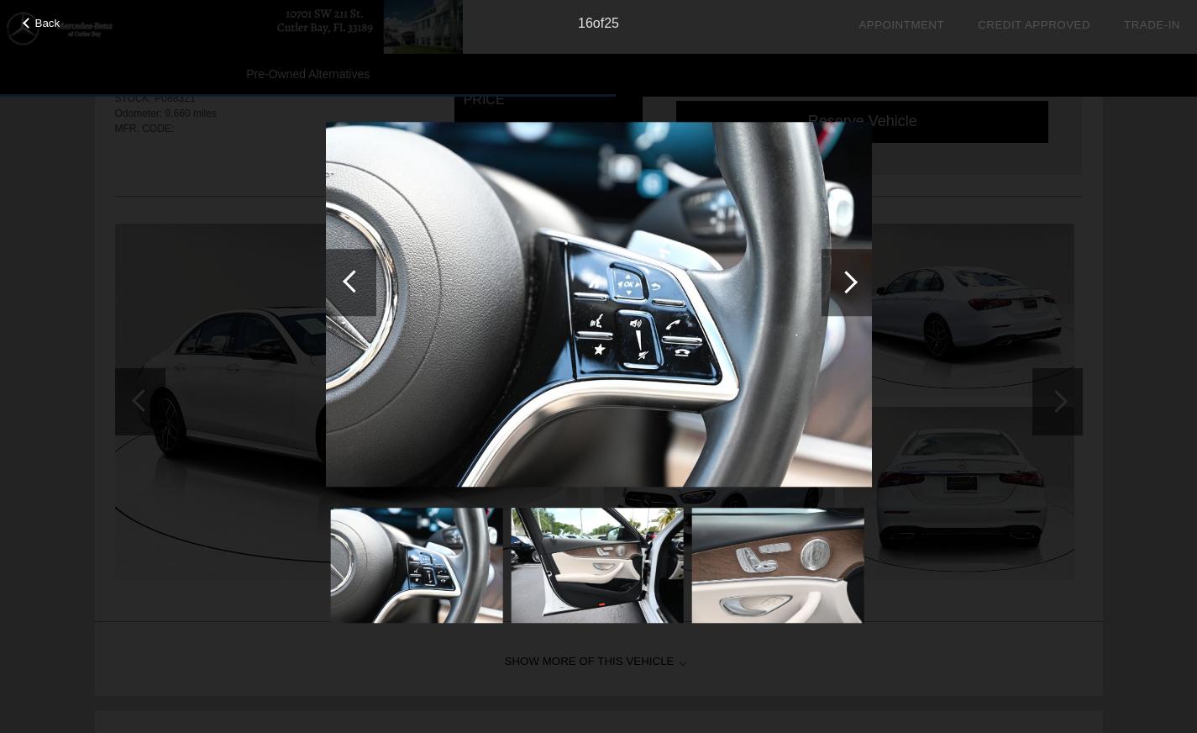
click at [350, 279] on div at bounding box center [354, 281] width 23 height 23
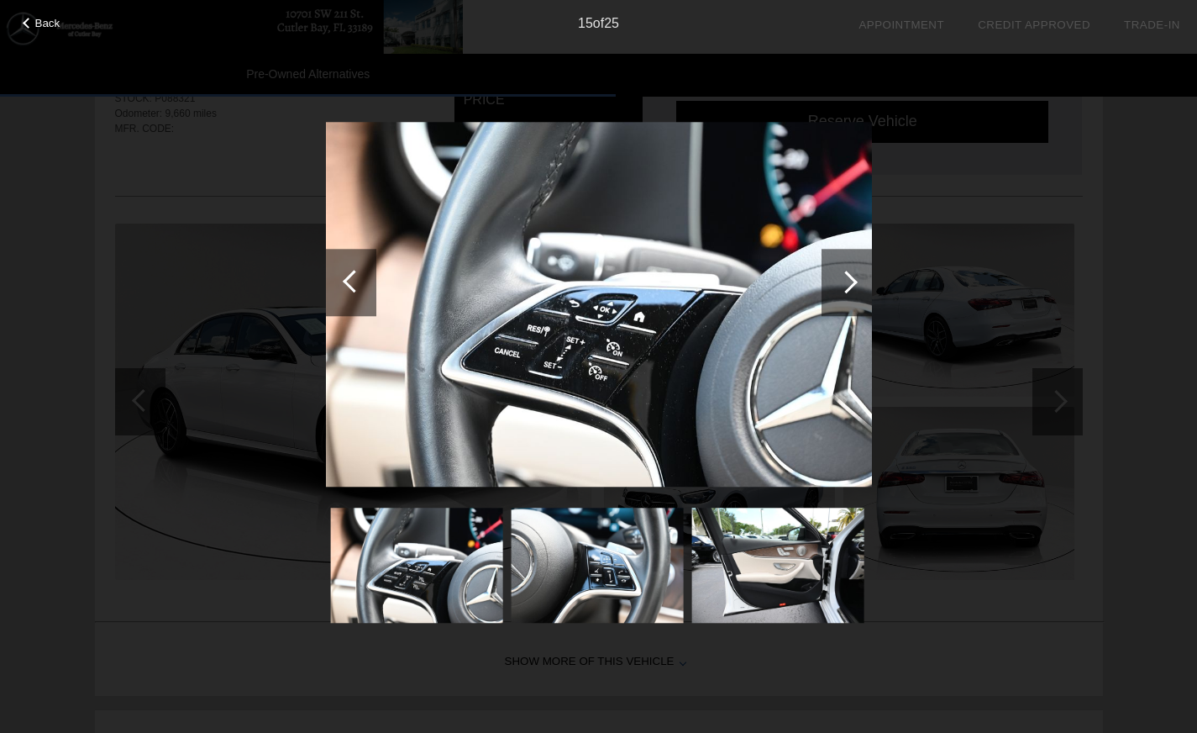
click at [349, 279] on div at bounding box center [354, 281] width 23 height 23
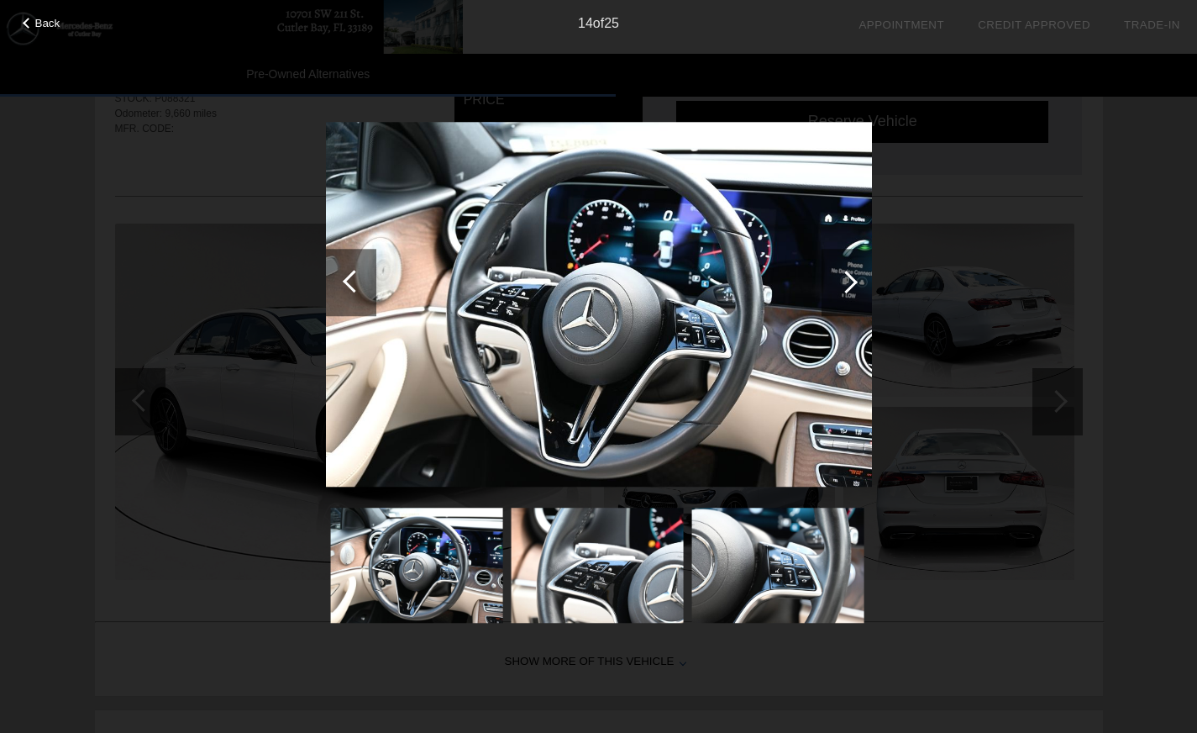
click at [349, 279] on div at bounding box center [354, 281] width 23 height 23
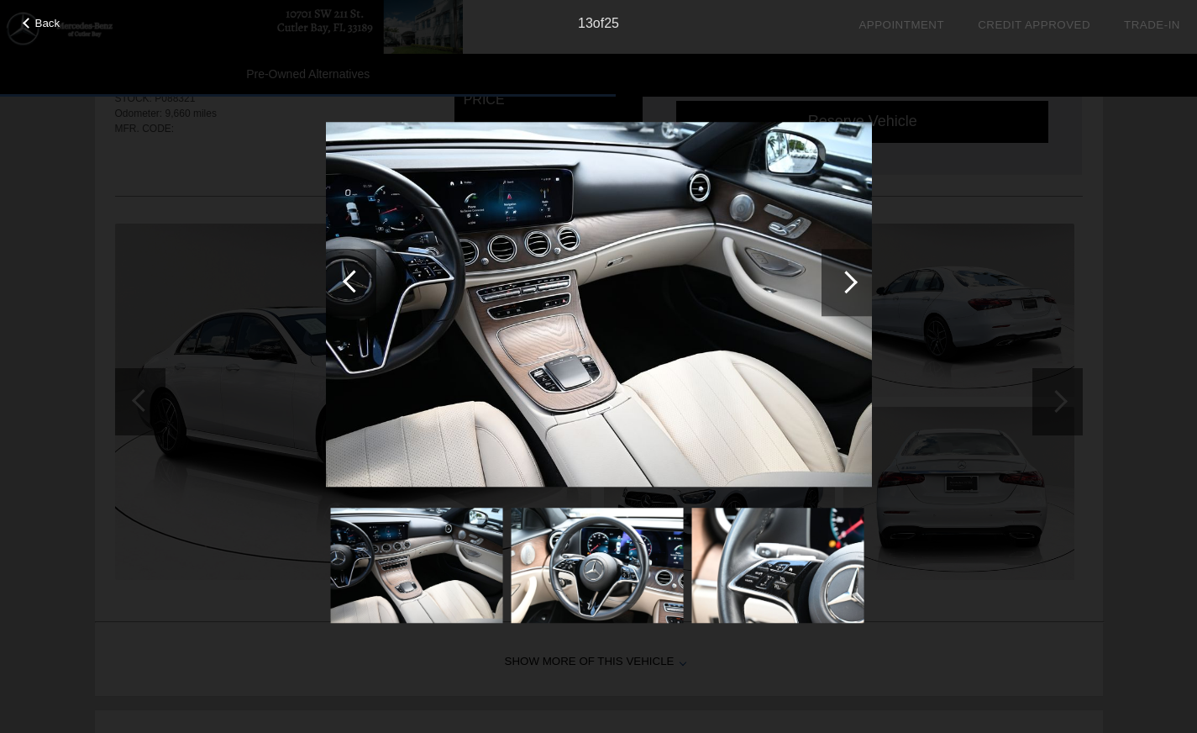
click at [45, 19] on span "Back" at bounding box center [47, 23] width 25 height 13
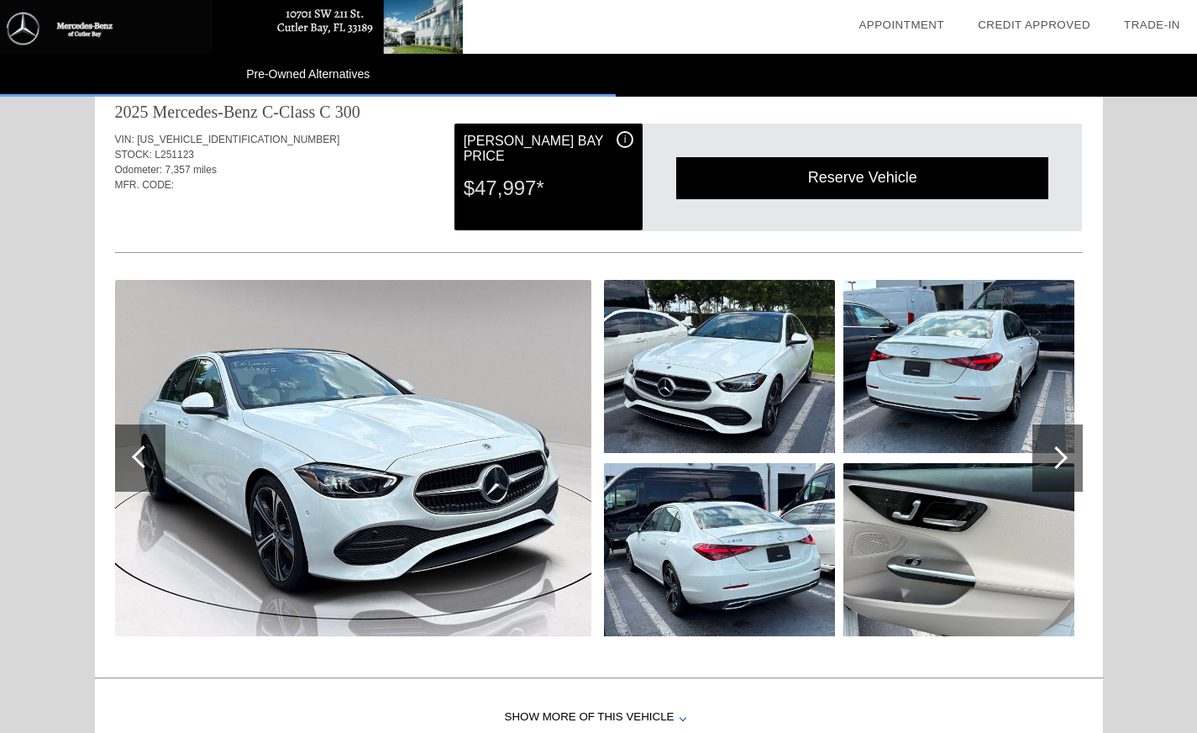
scroll to position [4582, 0]
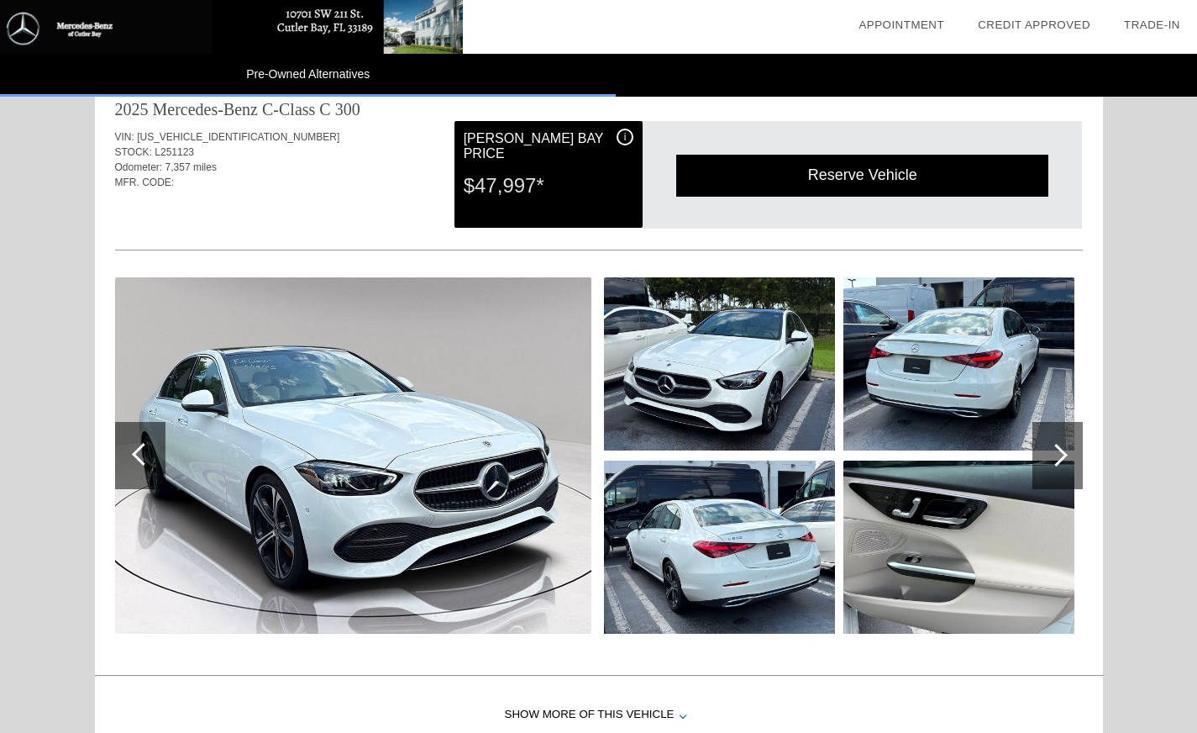
click at [464, 439] on img at bounding box center [353, 455] width 476 height 356
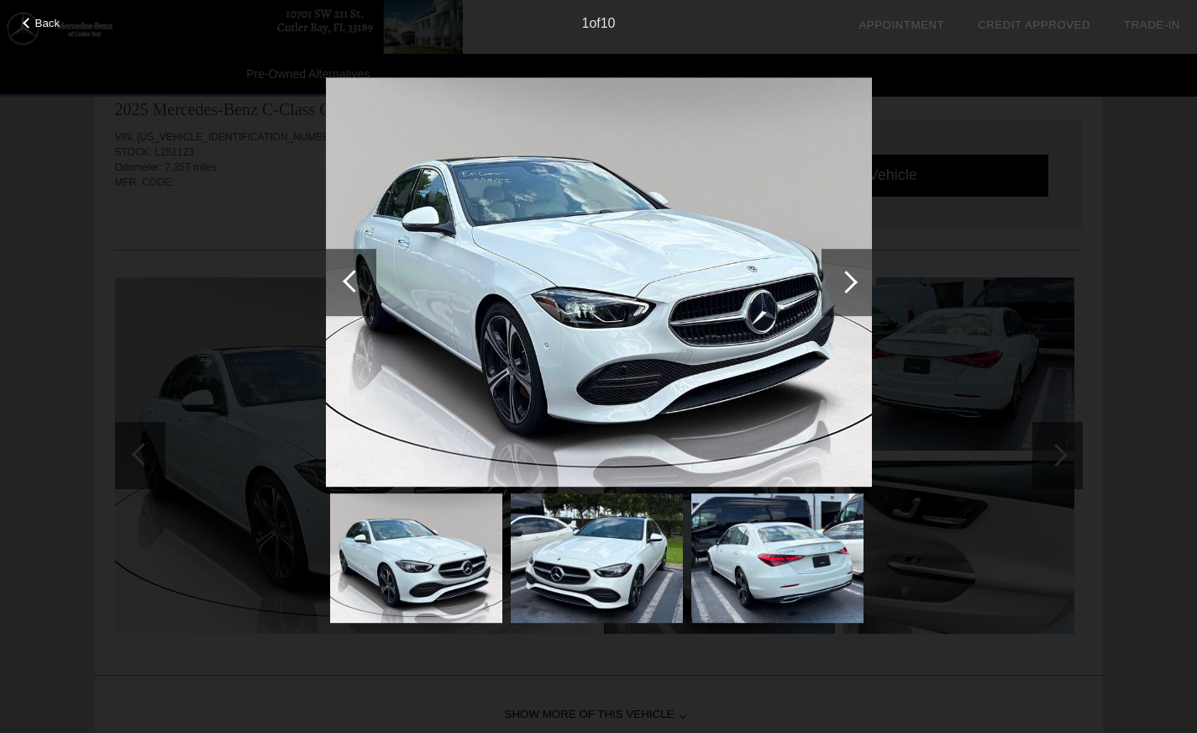
click at [851, 281] on div at bounding box center [846, 282] width 23 height 23
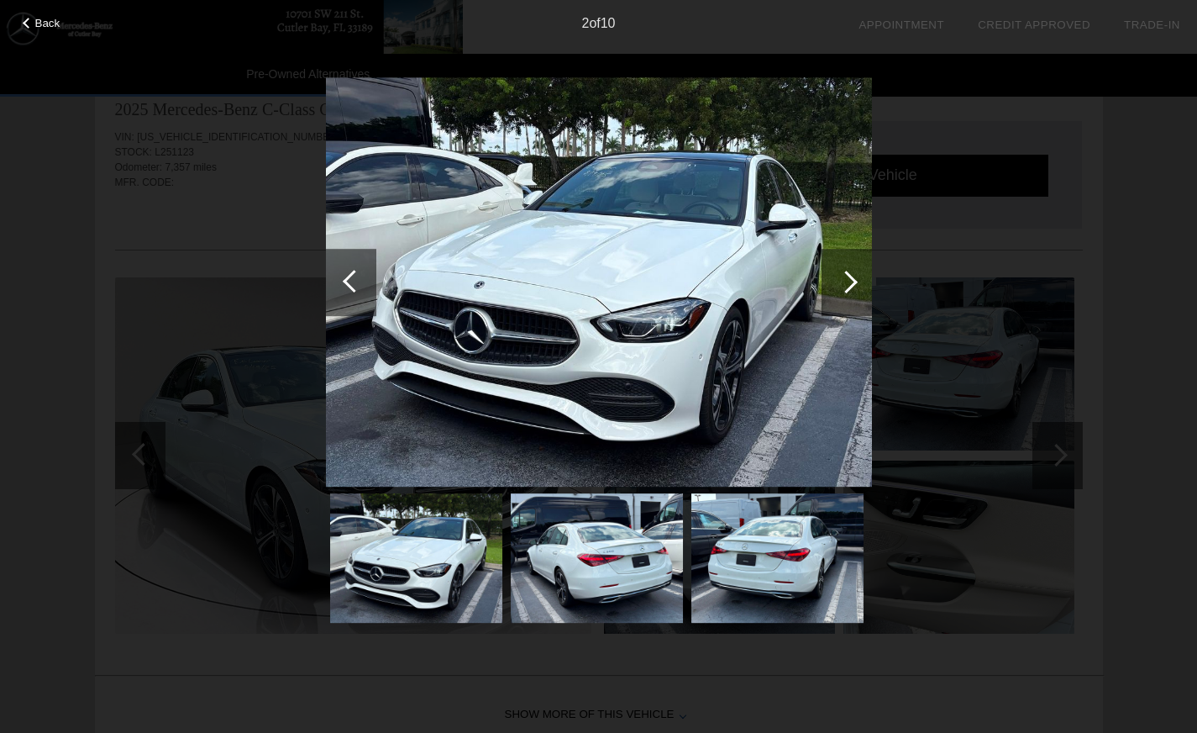
click at [849, 281] on div at bounding box center [846, 282] width 23 height 23
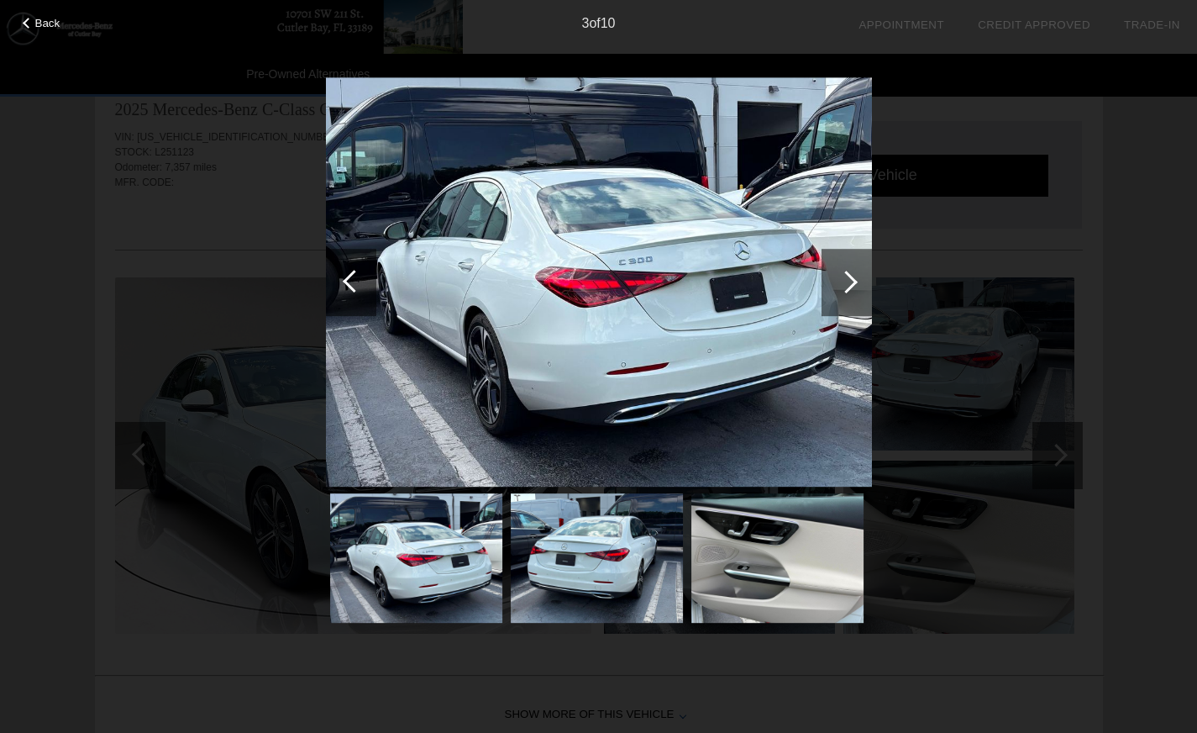
click at [849, 278] on div at bounding box center [846, 282] width 23 height 23
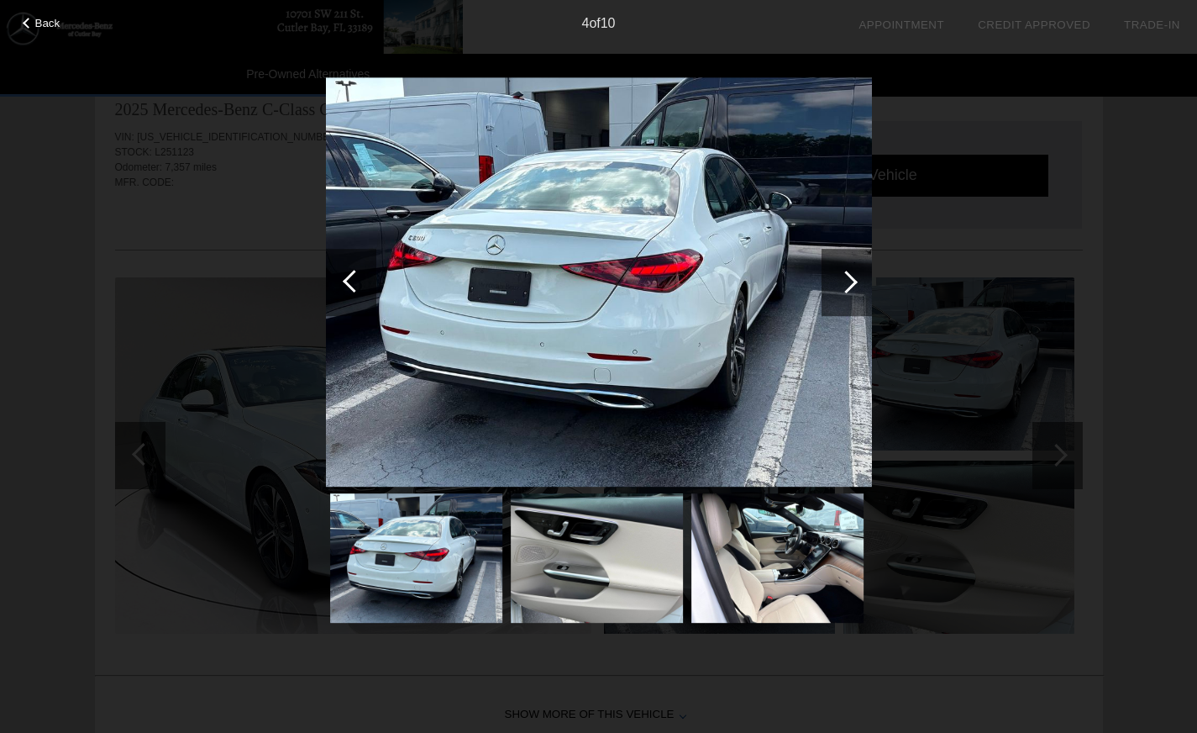
click at [852, 274] on div at bounding box center [847, 282] width 50 height 67
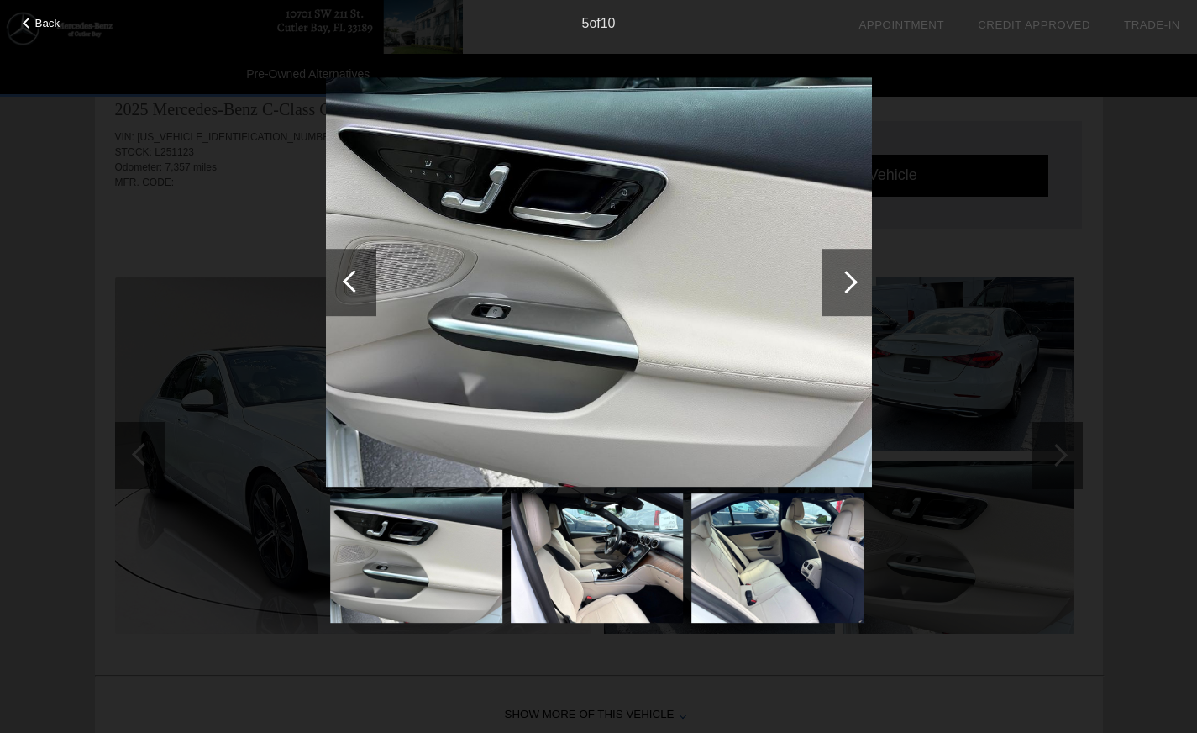
click at [845, 279] on div at bounding box center [846, 282] width 23 height 23
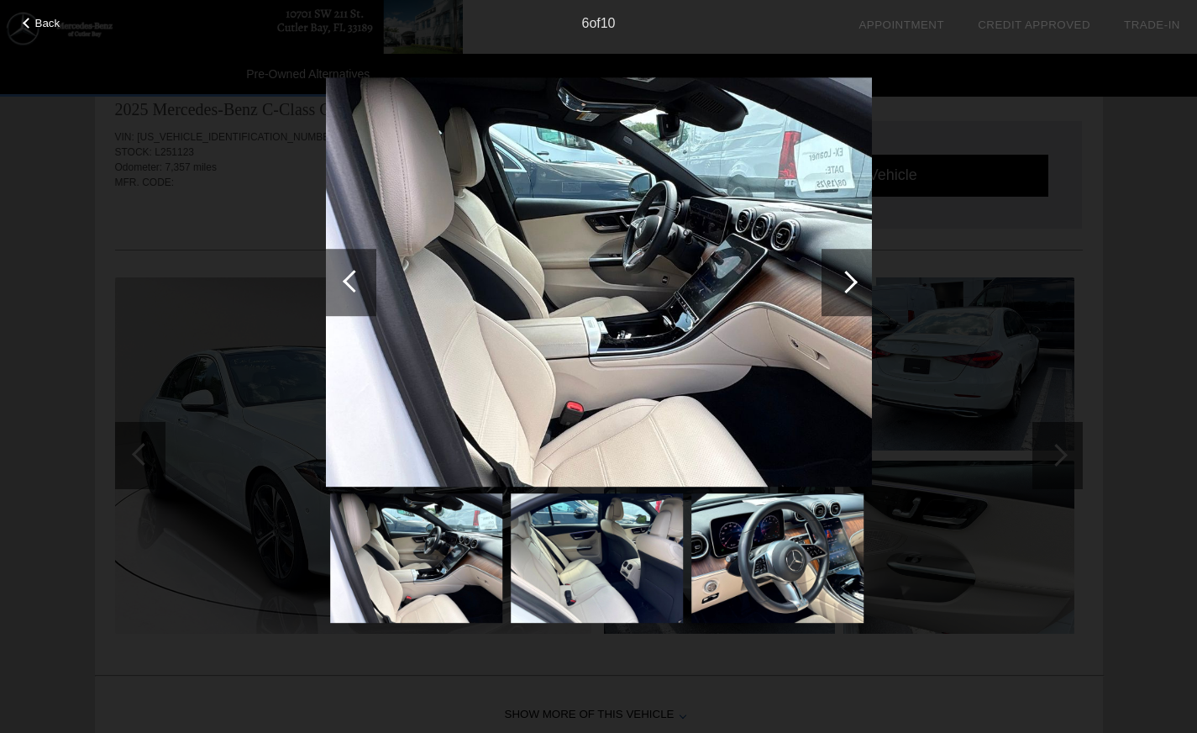
click at [849, 281] on div at bounding box center [846, 282] width 23 height 23
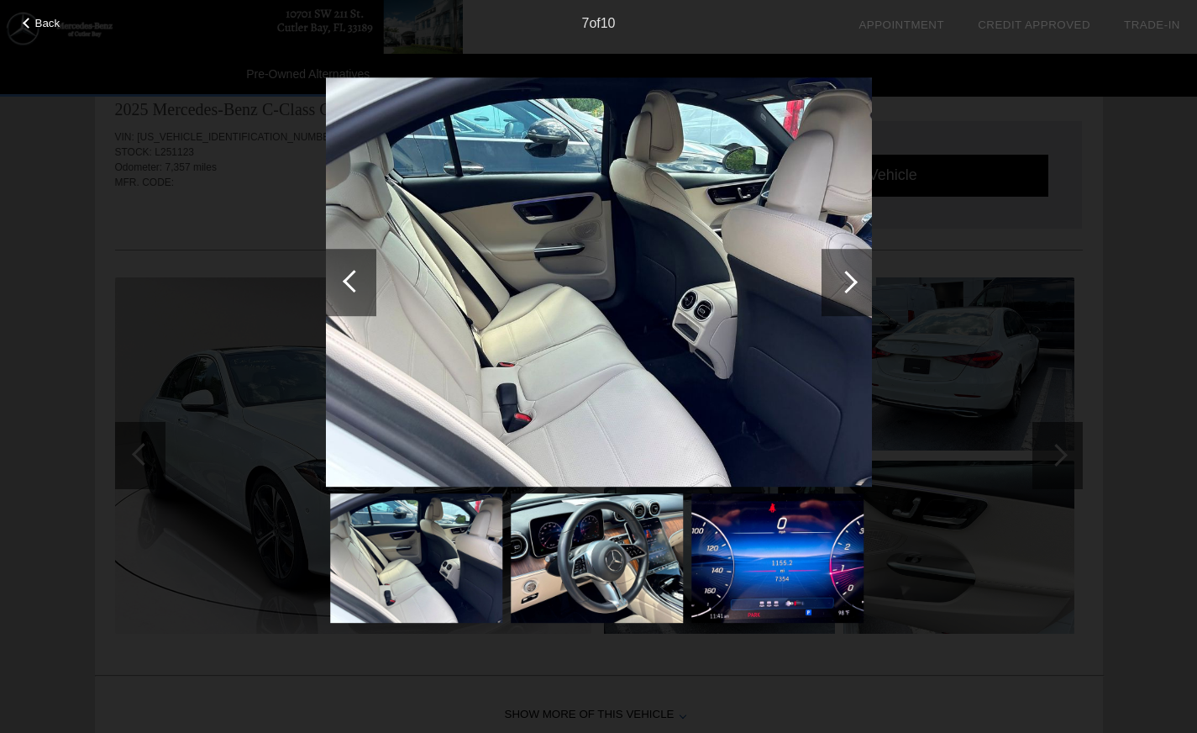
click at [849, 281] on div at bounding box center [846, 282] width 23 height 23
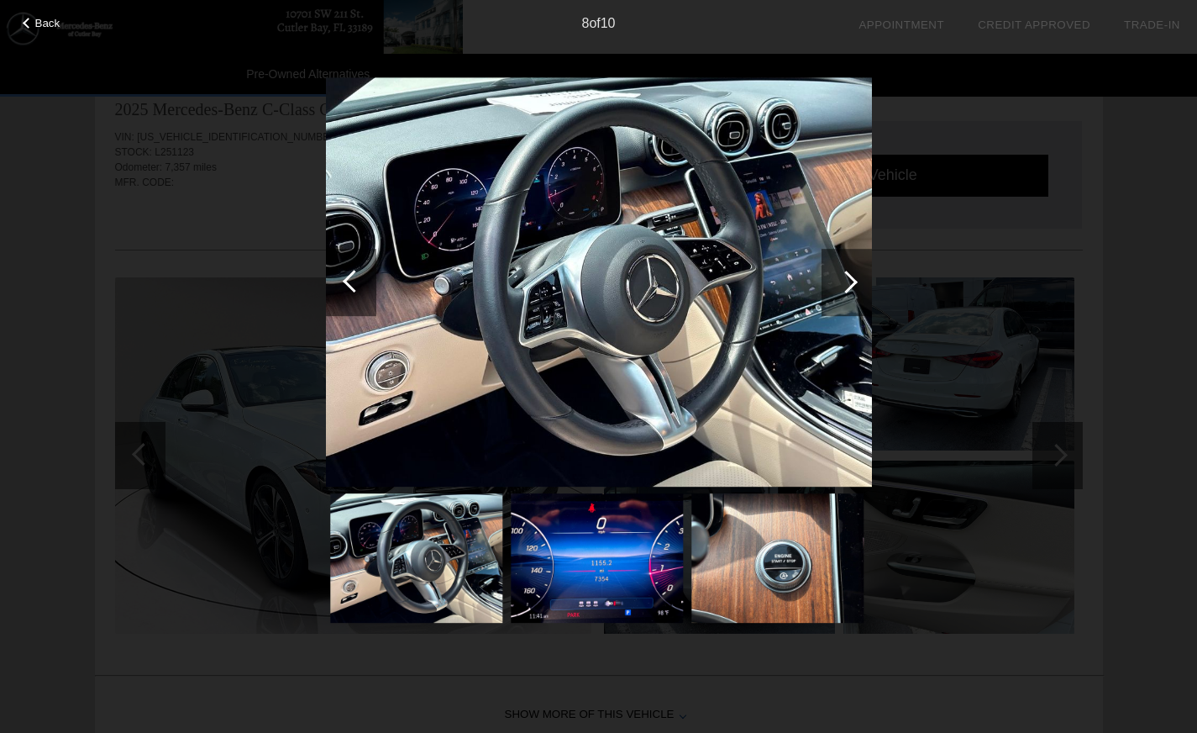
click at [848, 278] on div at bounding box center [846, 282] width 23 height 23
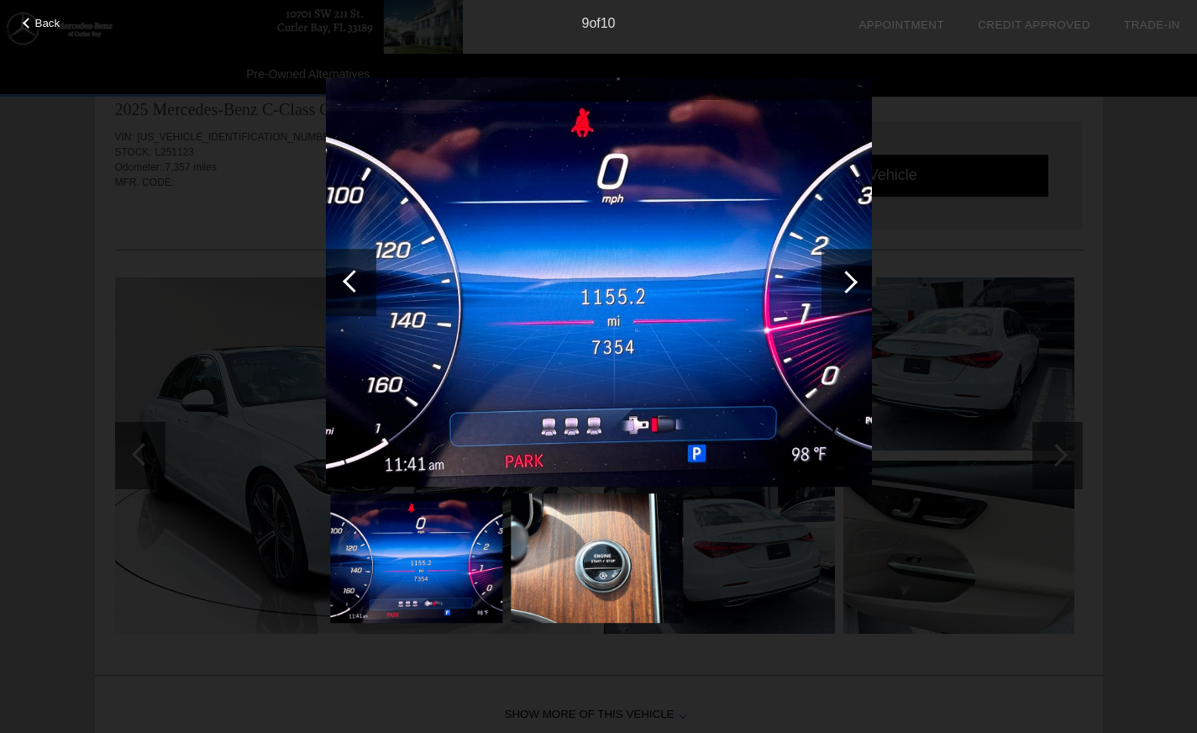
click at [848, 278] on div at bounding box center [846, 282] width 23 height 23
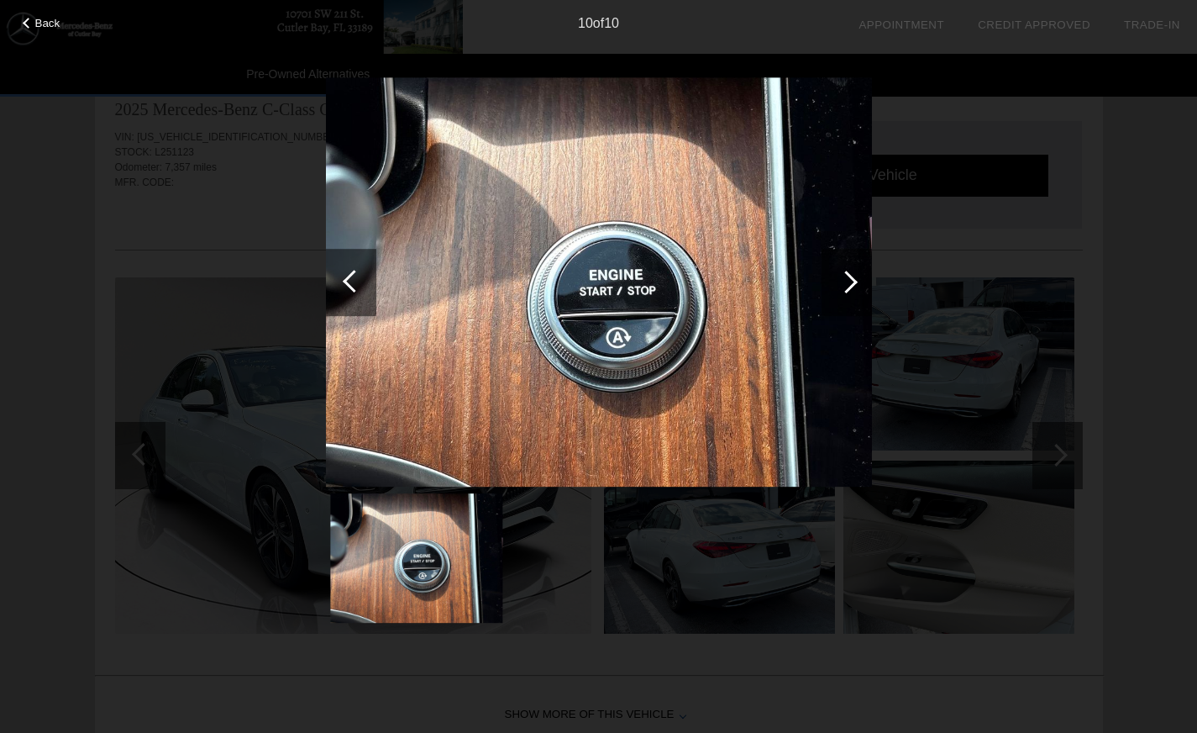
click at [849, 278] on div at bounding box center [846, 282] width 23 height 23
click at [847, 284] on div at bounding box center [846, 282] width 23 height 23
click at [348, 278] on div at bounding box center [354, 281] width 23 height 23
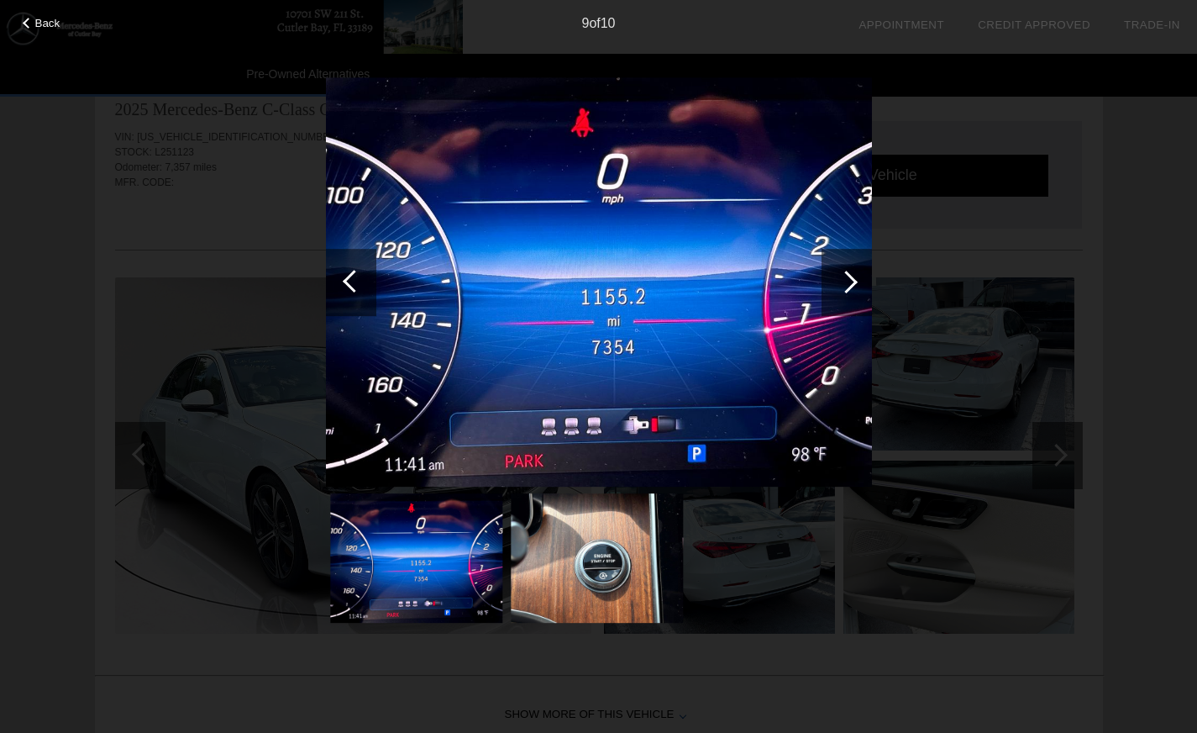
click at [848, 281] on div at bounding box center [846, 282] width 23 height 23
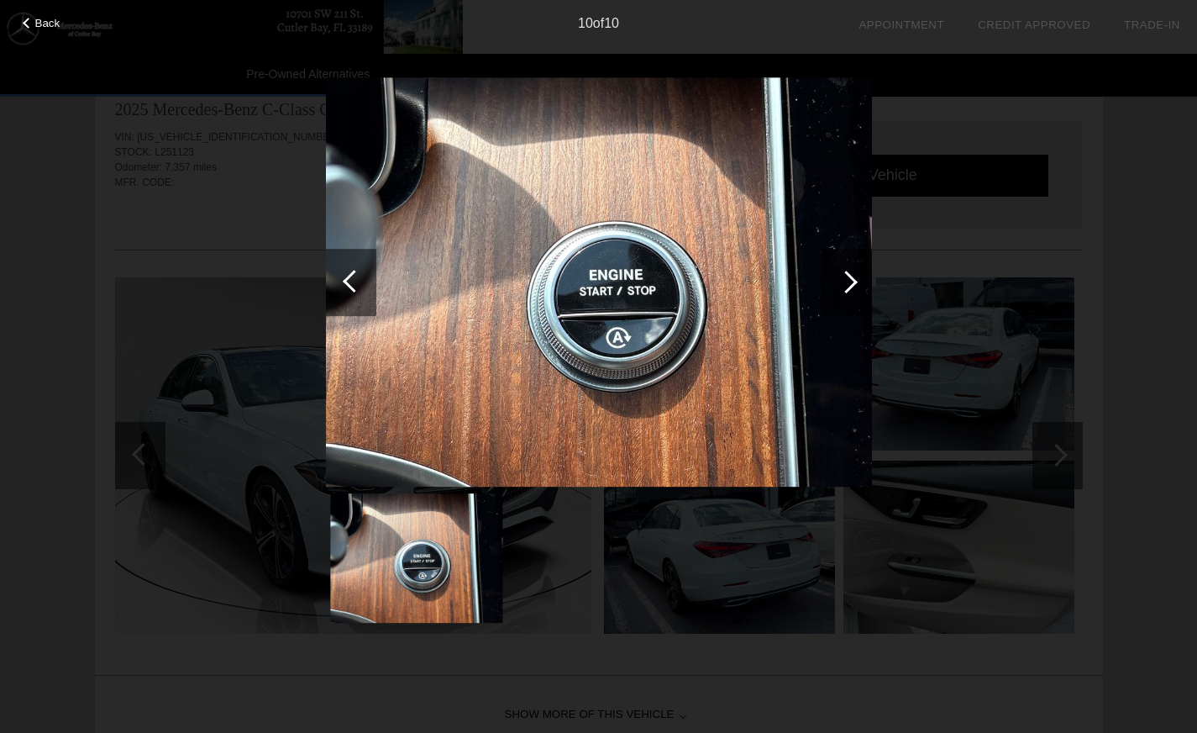
click at [352, 279] on div at bounding box center [354, 281] width 23 height 23
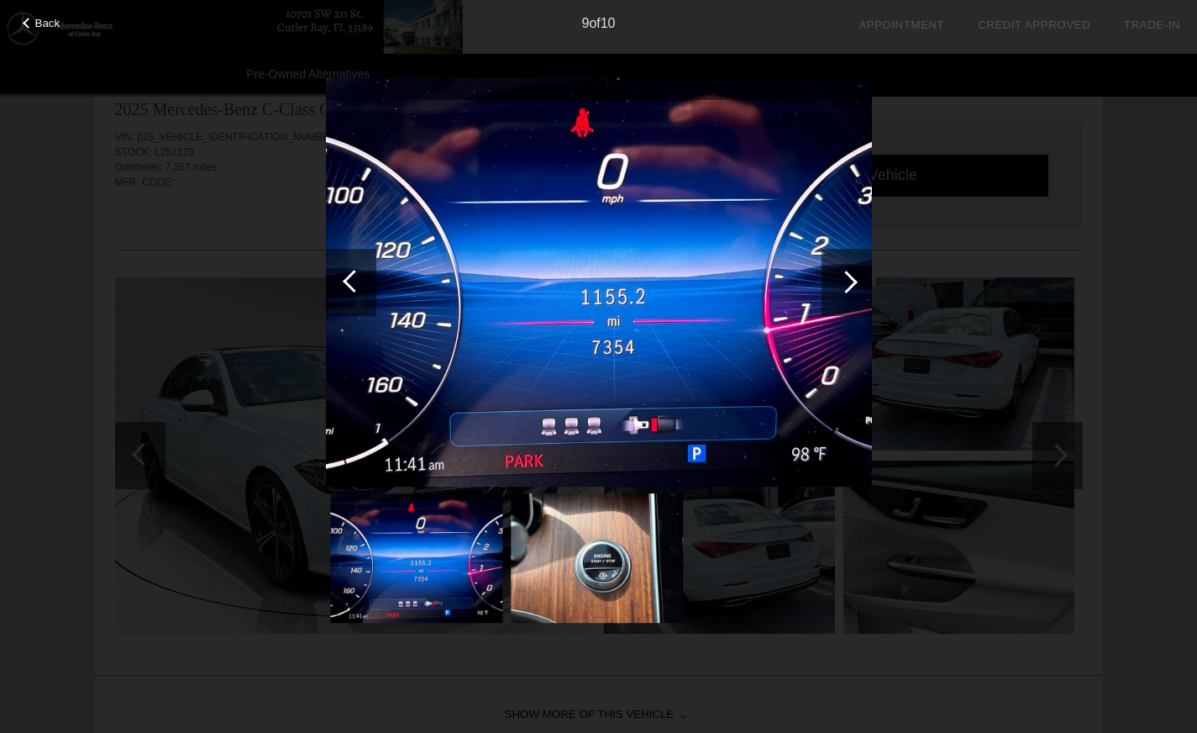
click at [344, 279] on div at bounding box center [354, 281] width 23 height 23
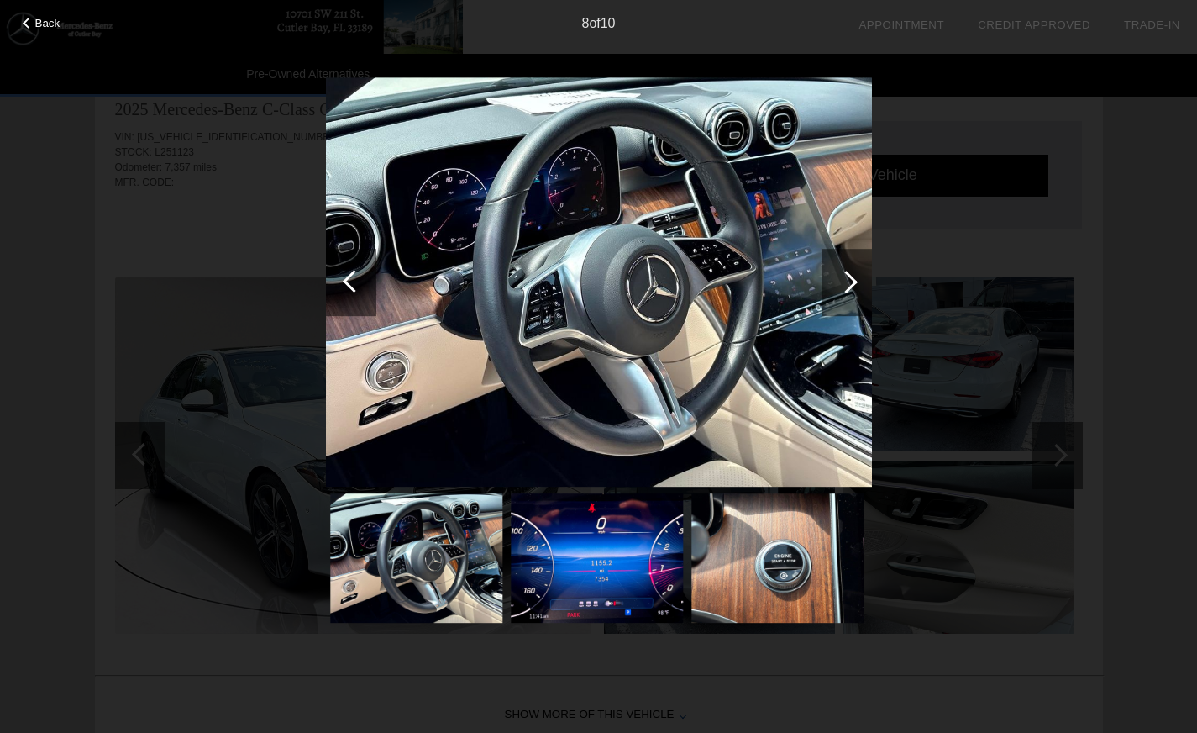
click at [350, 278] on div at bounding box center [354, 281] width 23 height 23
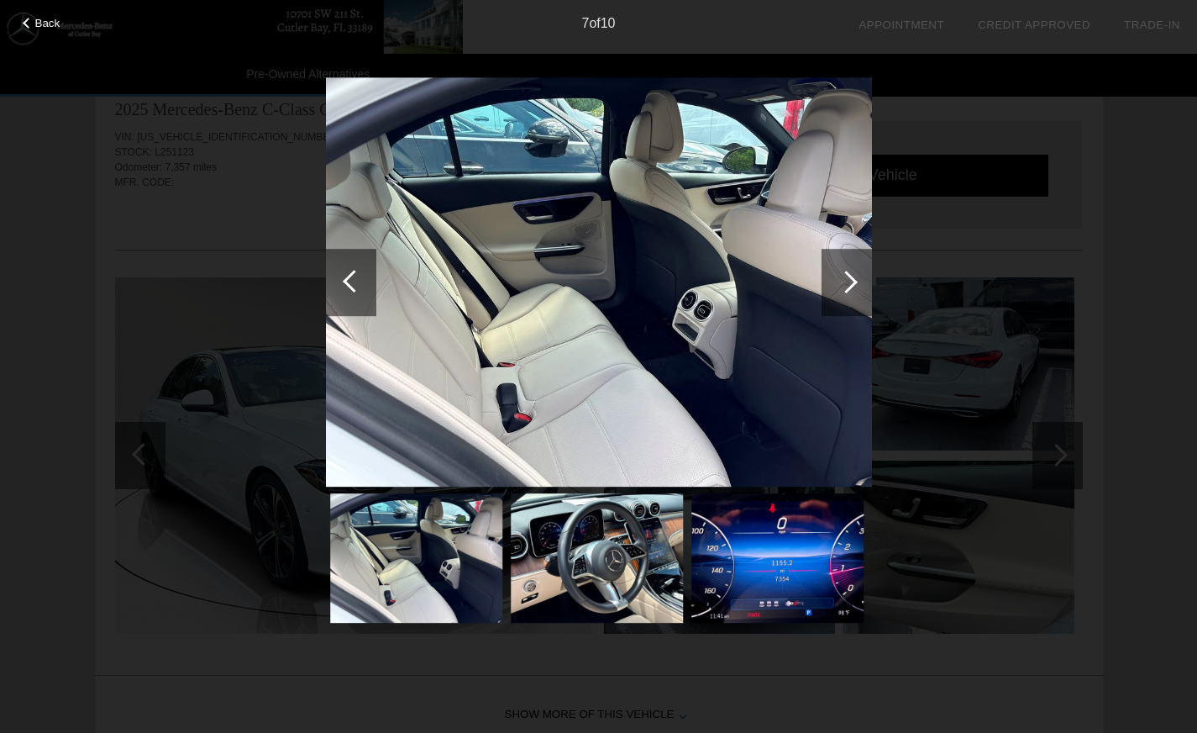
click at [350, 277] on div at bounding box center [354, 281] width 23 height 23
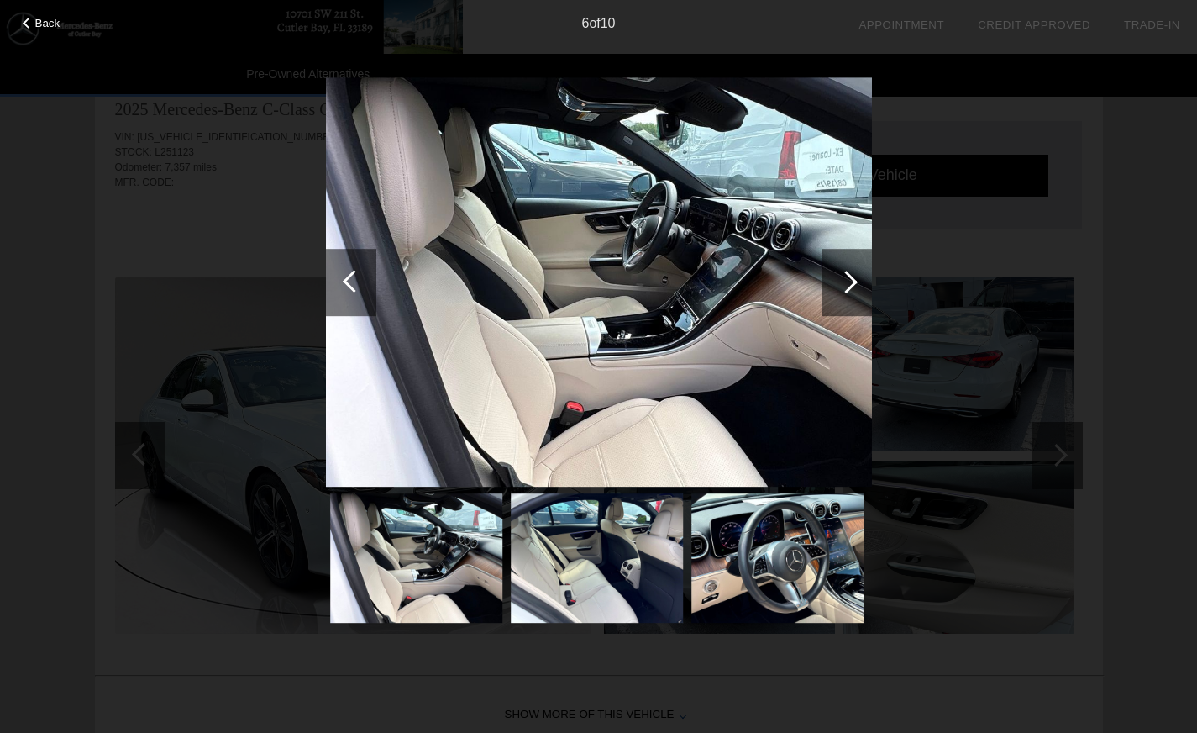
click at [350, 278] on div at bounding box center [354, 281] width 23 height 23
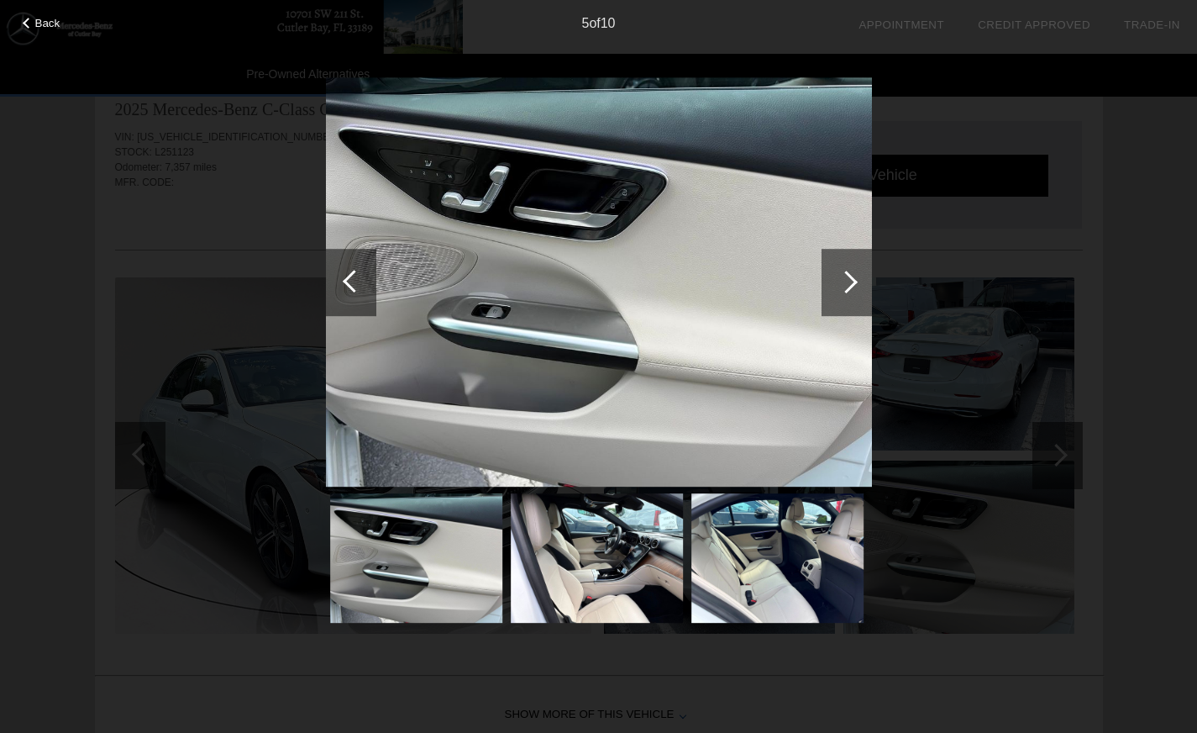
click at [350, 276] on div at bounding box center [354, 281] width 23 height 23
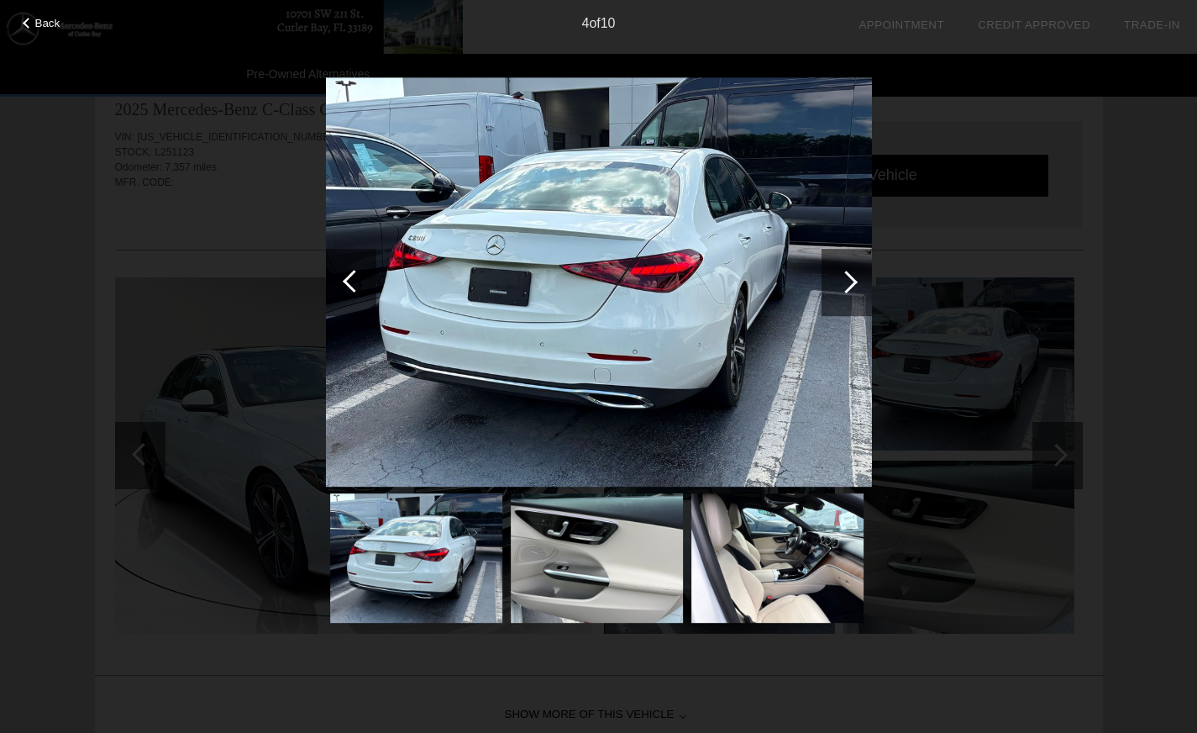
click at [351, 281] on div at bounding box center [354, 281] width 23 height 23
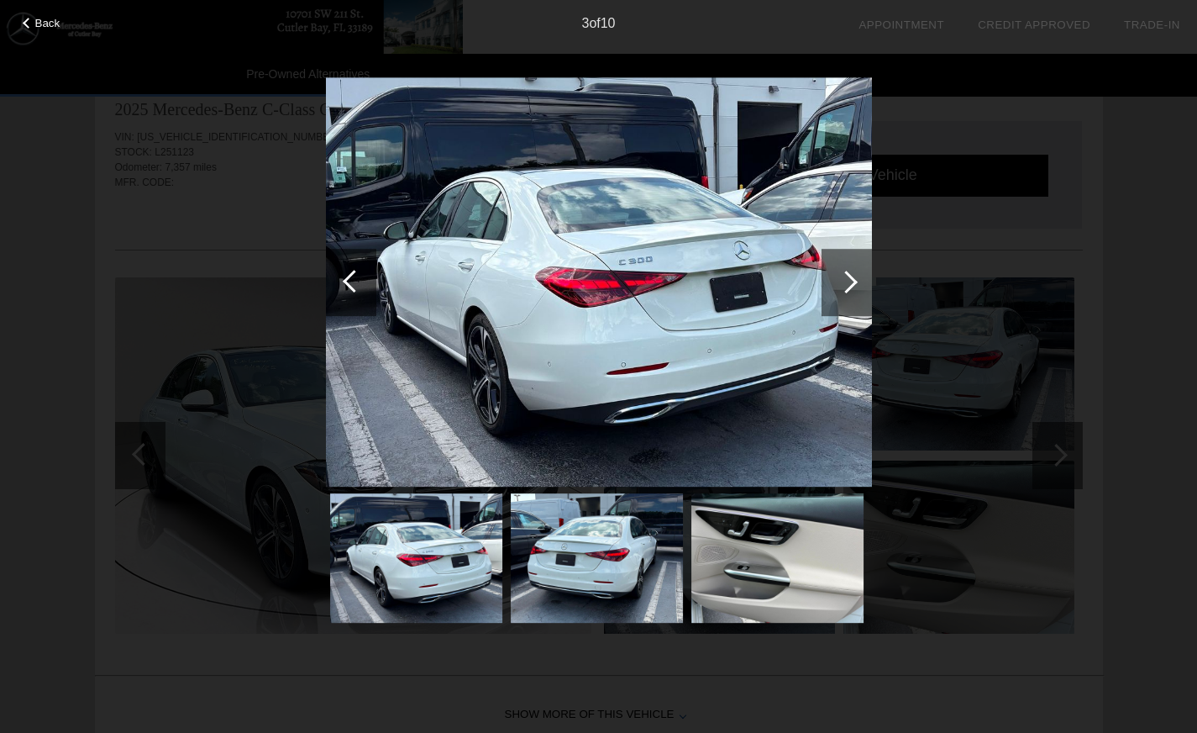
click at [351, 281] on div at bounding box center [354, 281] width 23 height 23
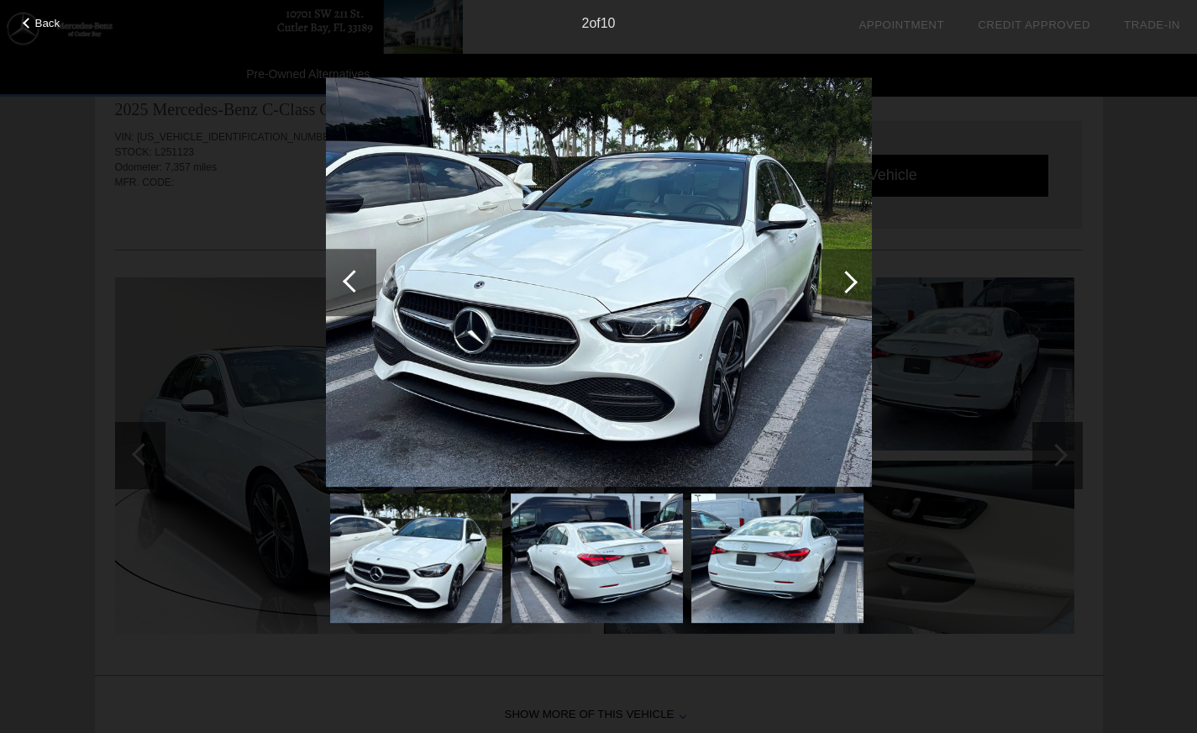
click at [351, 281] on div at bounding box center [354, 281] width 23 height 23
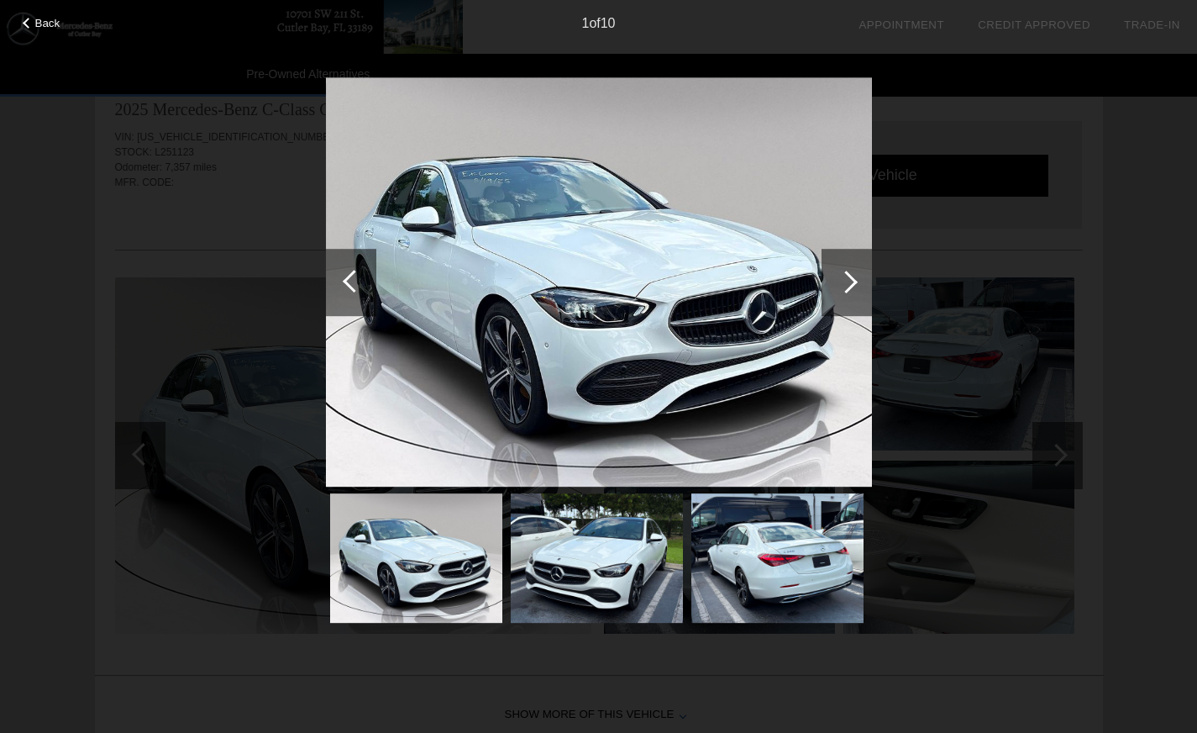
click at [38, 21] on span "Back" at bounding box center [47, 23] width 25 height 13
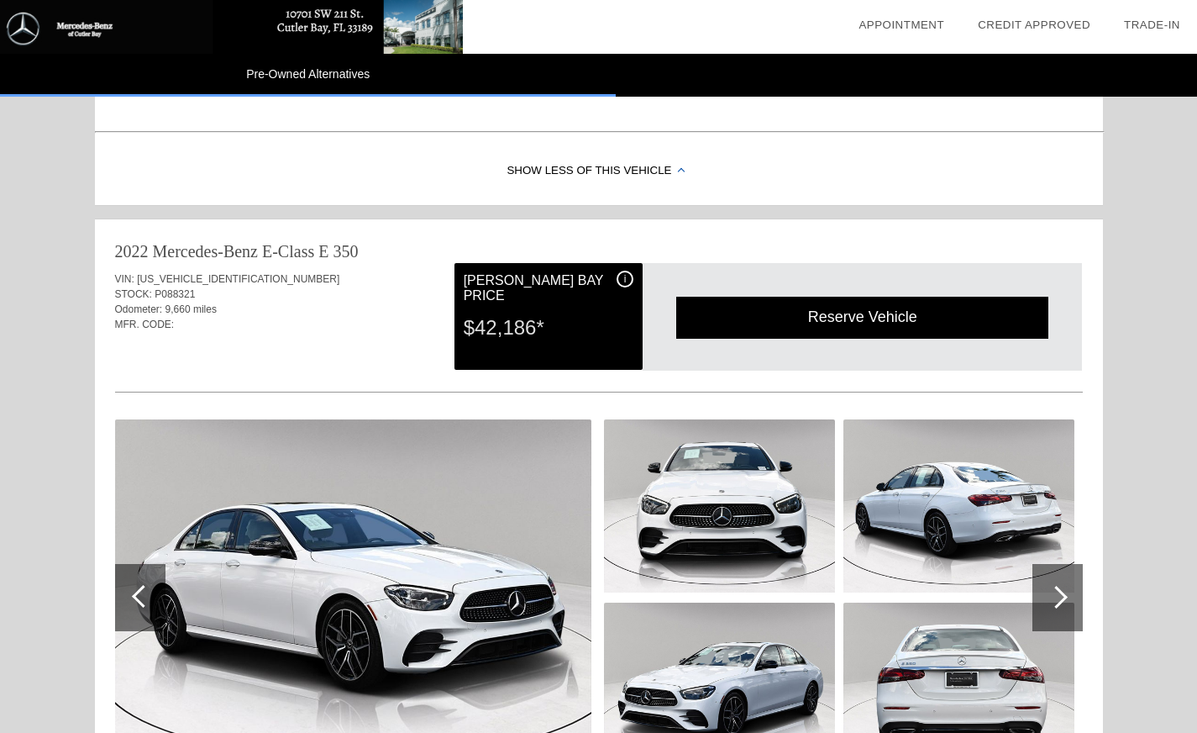
scroll to position [3068, 0]
